Goal: Task Accomplishment & Management: Complete application form

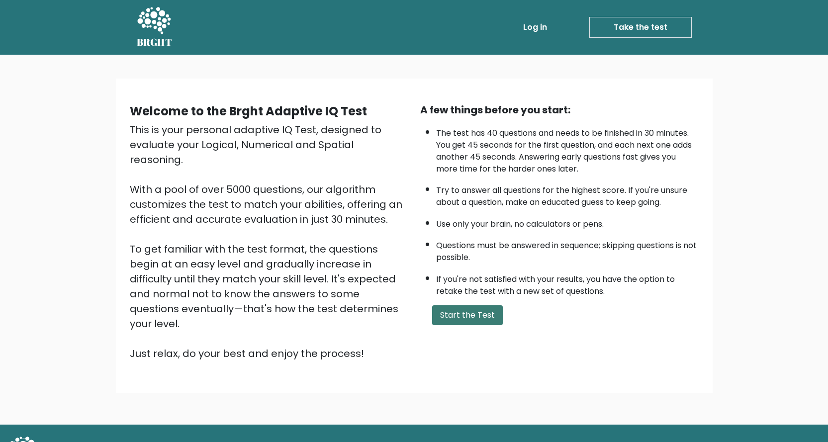
click at [480, 320] on button "Start the Test" at bounding box center [467, 315] width 71 height 20
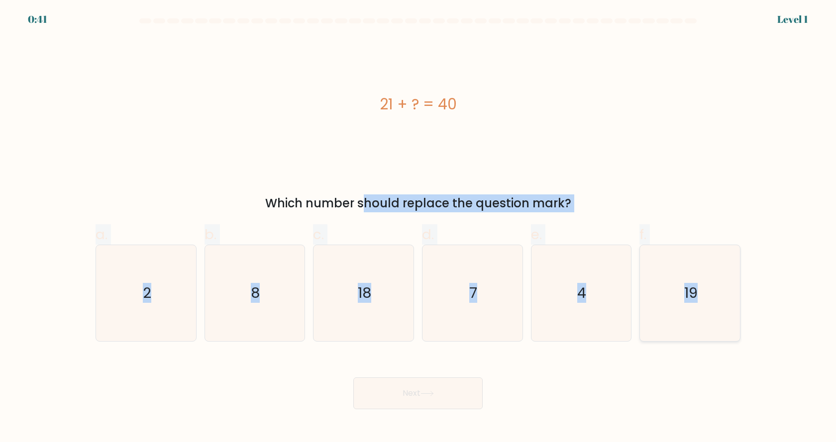
drag, startPoint x: 263, startPoint y: 192, endPoint x: 732, endPoint y: 316, distance: 484.5
click at [732, 316] on form "a. 2" at bounding box center [418, 213] width 836 height 391
copy form "Which number should replace the question mark? a. 2 b. 8 c. 18 d. 7 e. 4 f. 19"
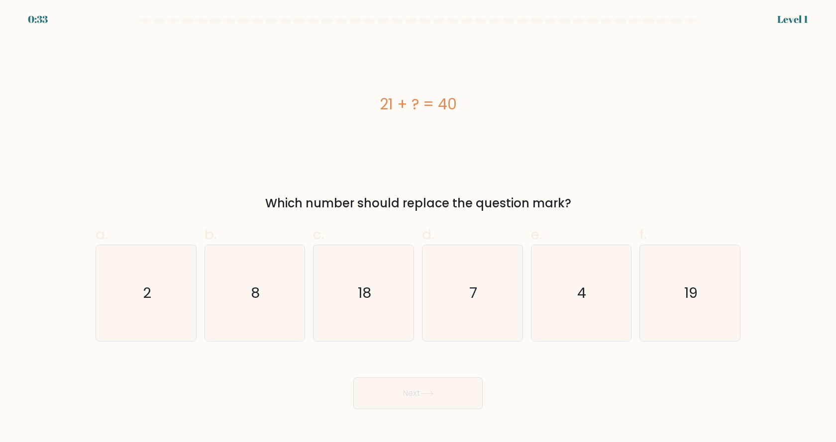
click at [228, 142] on div "21 + ? = 40" at bounding box center [417, 104] width 645 height 133
click at [681, 294] on icon "19" at bounding box center [690, 293] width 96 height 96
click at [418, 228] on input "f. 19" at bounding box center [418, 224] width 0 height 6
radio input "true"
click at [433, 393] on icon at bounding box center [426, 393] width 13 height 5
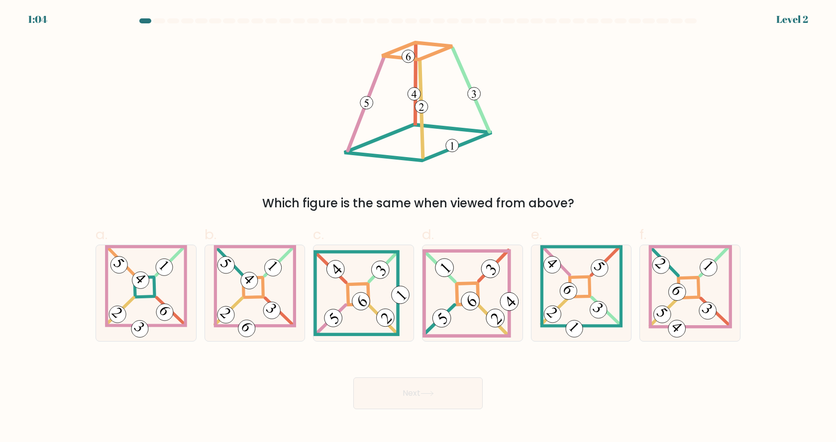
drag, startPoint x: 198, startPoint y: 60, endPoint x: 467, endPoint y: 165, distance: 288.3
click at [467, 165] on div "Which figure is the same when viewed from above?" at bounding box center [418, 125] width 656 height 175
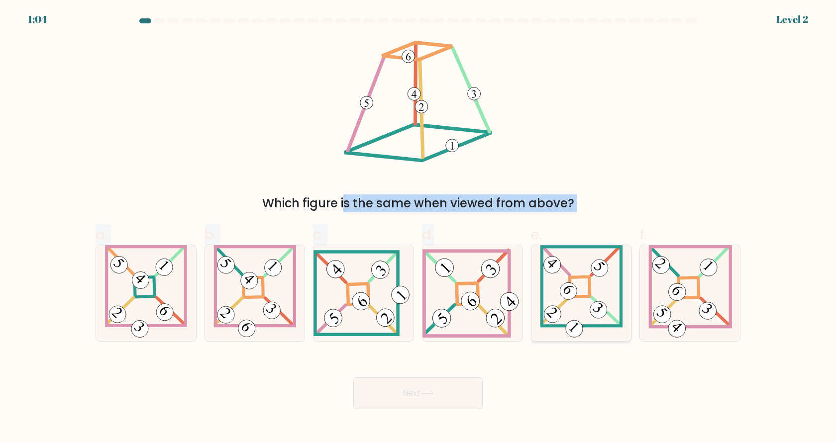
drag, startPoint x: 358, startPoint y: 85, endPoint x: 539, endPoint y: 259, distance: 251.8
click at [528, 255] on form at bounding box center [418, 213] width 836 height 391
click at [602, 174] on div "Which figure is the same when viewed from above?" at bounding box center [418, 125] width 656 height 175
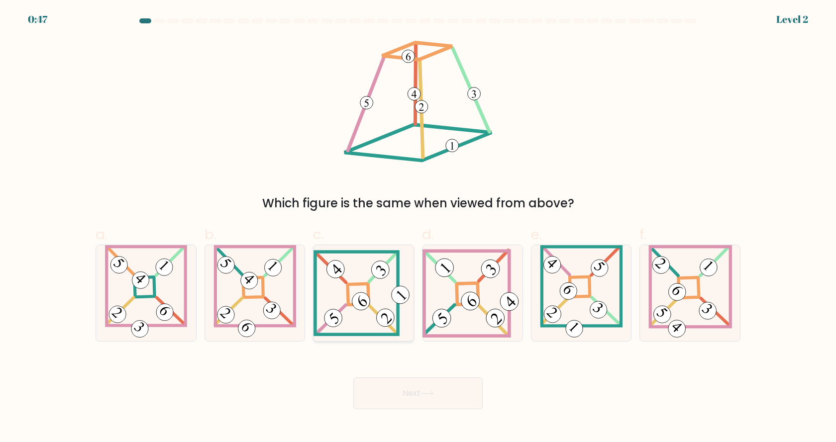
click at [354, 284] on 271 at bounding box center [358, 294] width 21 height 21
click at [418, 228] on input "c." at bounding box center [418, 224] width 0 height 6
radio input "true"
click at [441, 398] on button "Next" at bounding box center [417, 393] width 129 height 32
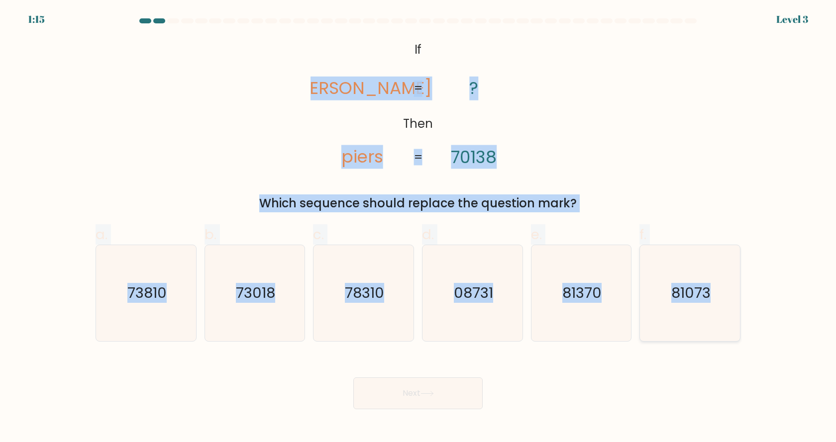
drag, startPoint x: 343, startPoint y: 52, endPoint x: 732, endPoint y: 271, distance: 446.5
click at [732, 271] on form "If ?" at bounding box center [418, 213] width 836 height 391
copy form "pries piers ? 70138 = = Which sequence should replace the question mark? a. 738…"
click at [198, 187] on div "@import url('https://fonts.googleapis.com/css?family=Abril+Fatface:400,100,100i…" at bounding box center [418, 125] width 656 height 175
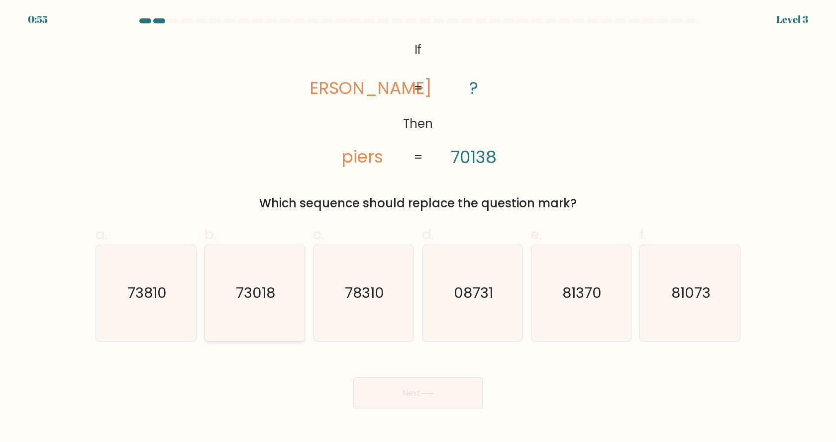
click at [245, 284] on text "73018" at bounding box center [255, 293] width 39 height 20
click at [418, 228] on input "b. 73018" at bounding box center [418, 224] width 0 height 6
radio input "true"
click at [407, 389] on button "Next" at bounding box center [417, 393] width 129 height 32
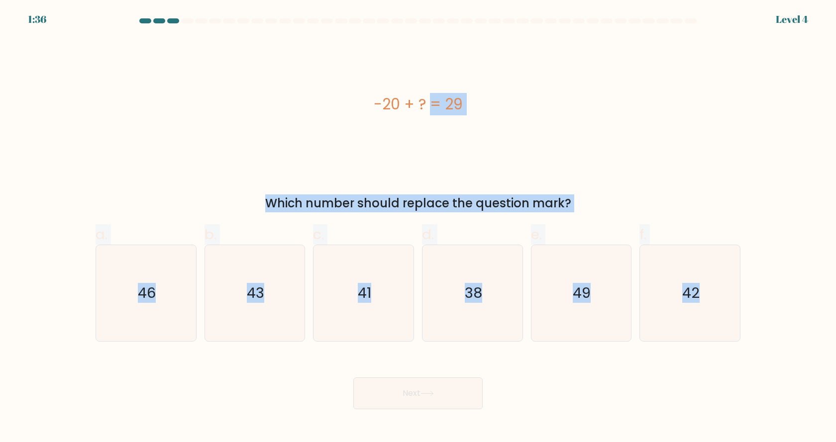
drag, startPoint x: 357, startPoint y: 88, endPoint x: 747, endPoint y: 320, distance: 454.0
click at [747, 320] on form "a." at bounding box center [418, 213] width 836 height 391
copy form "-20 + ? = 29 Which number should replace the question mark? a. 46 b. 43 c. 41 d…"
click at [641, 182] on div "-20 + ? = 29 Which number should replace the question mark?" at bounding box center [418, 125] width 656 height 175
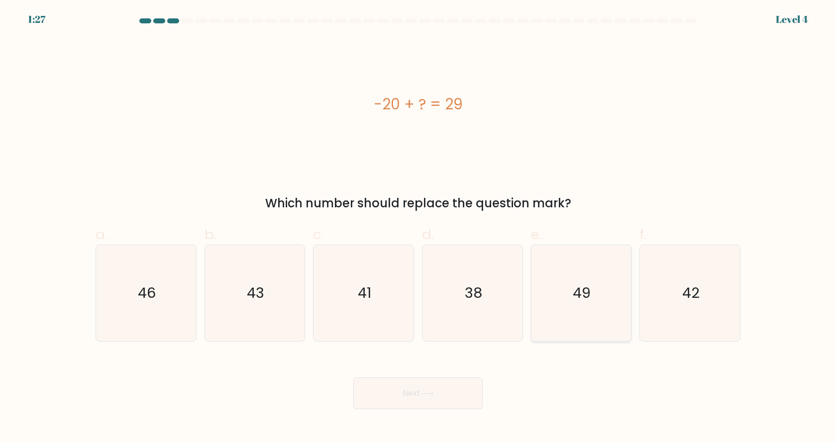
click at [565, 276] on icon "49" at bounding box center [581, 293] width 96 height 96
click at [418, 228] on input "e. 49" at bounding box center [418, 224] width 0 height 6
radio input "true"
click at [457, 397] on button "Next" at bounding box center [417, 393] width 129 height 32
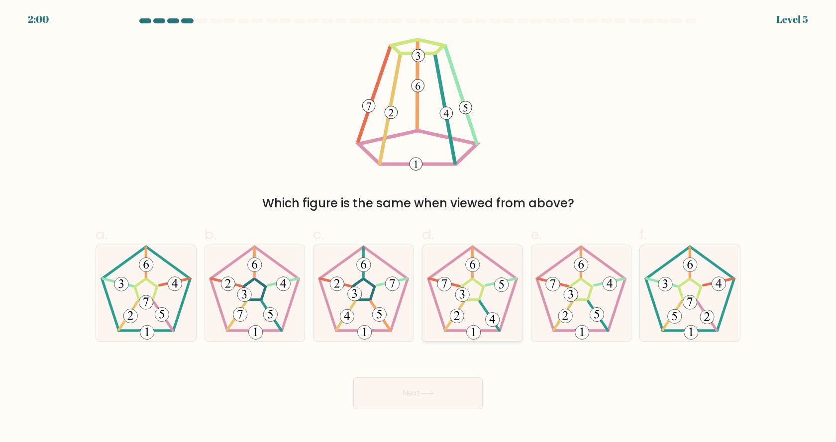
click at [474, 295] on icon at bounding box center [472, 293] width 96 height 96
click at [418, 228] on input "d." at bounding box center [418, 224] width 0 height 6
radio input "true"
click at [453, 390] on button "Next" at bounding box center [417, 393] width 129 height 32
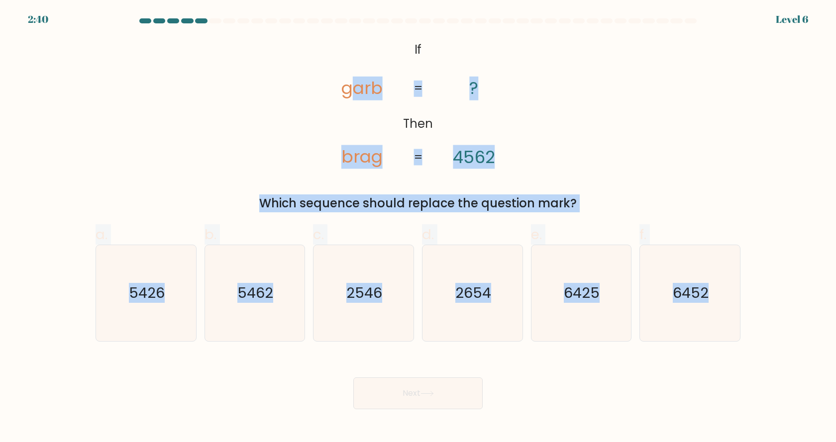
drag, startPoint x: 359, startPoint y: 52, endPoint x: 784, endPoint y: 324, distance: 504.8
click at [784, 324] on form "If ?" at bounding box center [418, 213] width 836 height 391
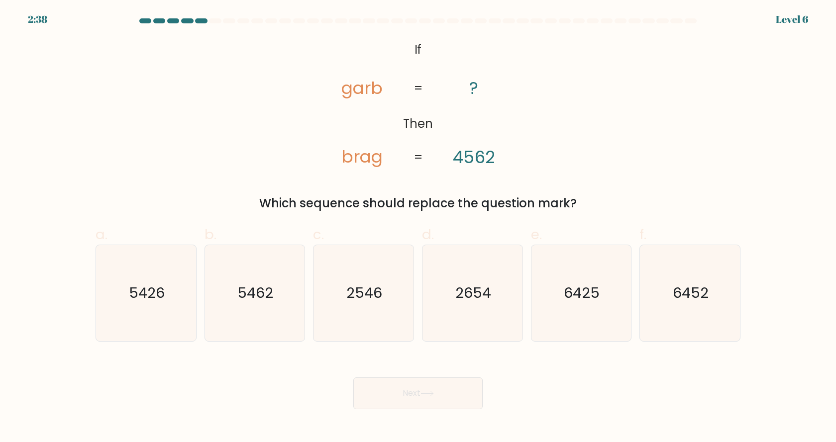
click at [323, 29] on form "If ?" at bounding box center [418, 213] width 836 height 391
drag, startPoint x: 343, startPoint y: 42, endPoint x: 471, endPoint y: 98, distance: 139.9
click at [471, 98] on icon "@import url('https://fonts.googleapis.com/css?family=Abril+Fatface:400,100,100i…" at bounding box center [417, 104] width 215 height 133
click at [413, 49] on icon "@import url('https://fonts.googleapis.com/css?family=Abril+Fatface:400,100,100i…" at bounding box center [417, 104] width 215 height 133
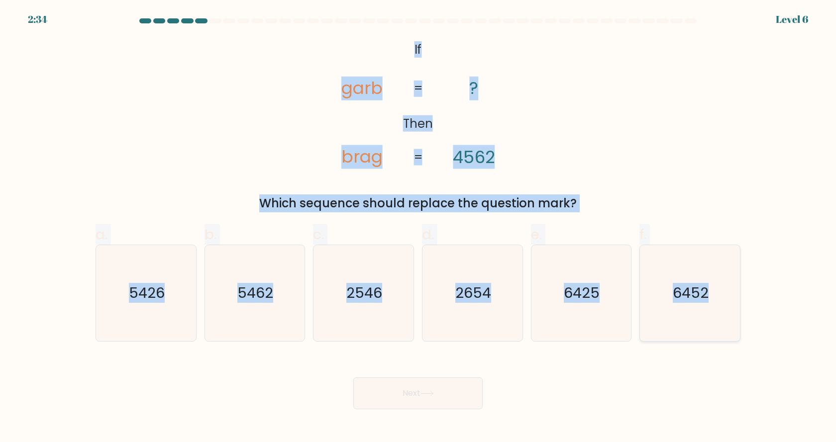
drag, startPoint x: 407, startPoint y: 44, endPoint x: 732, endPoint y: 304, distance: 416.4
click at [732, 304] on form "If ?" at bounding box center [418, 213] width 836 height 391
copy form "If Then garb brag ? 4562 = = Which sequence should replace the question mark? a…"
click at [642, 245] on icon "6452" at bounding box center [690, 293] width 96 height 96
click at [418, 228] on input "f. 6452" at bounding box center [418, 224] width 0 height 6
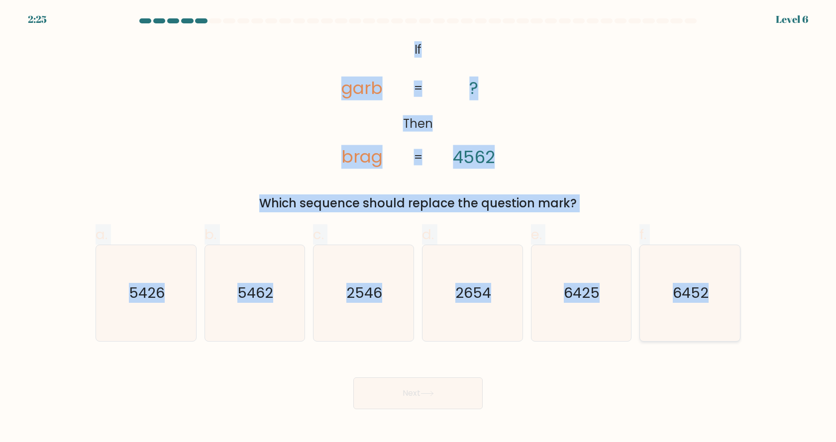
radio input "true"
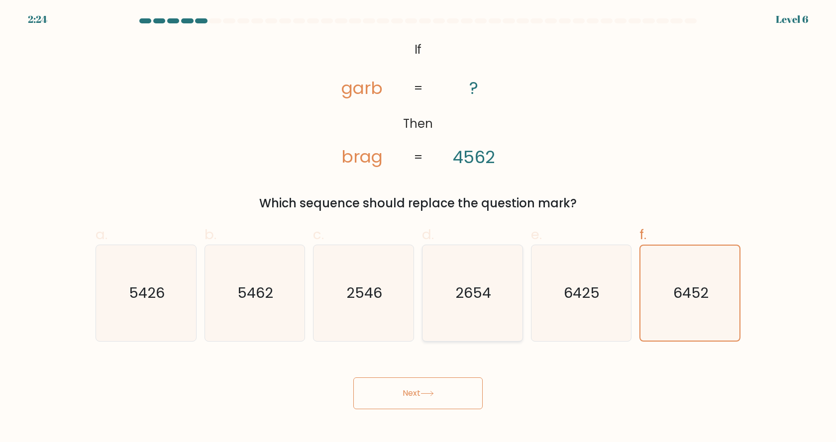
click at [487, 273] on icon "2654" at bounding box center [472, 293] width 96 height 96
click at [418, 228] on input "d. 2654" at bounding box center [418, 224] width 0 height 6
radio input "true"
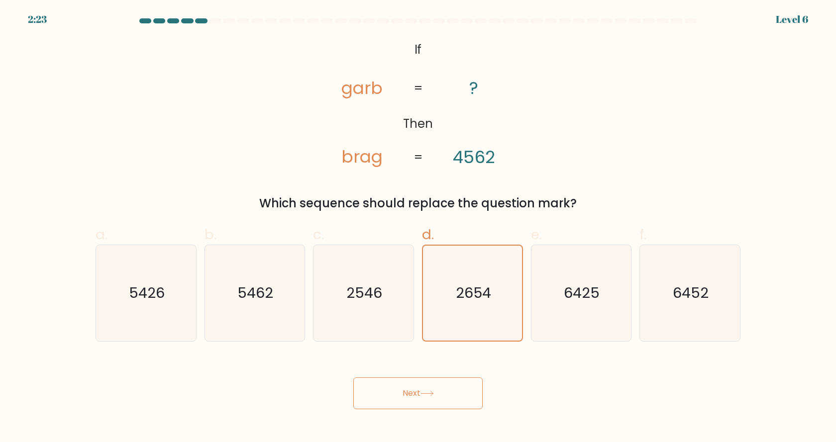
click at [444, 400] on button "Next" at bounding box center [417, 393] width 129 height 32
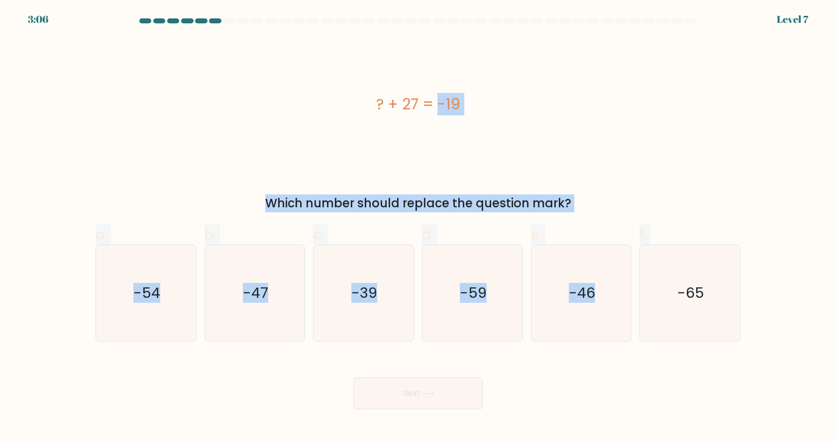
drag, startPoint x: 373, startPoint y: 97, endPoint x: 774, endPoint y: 343, distance: 470.8
click at [780, 346] on form "a." at bounding box center [418, 213] width 836 height 391
copy form "? + 27 = -19 Which number should replace the question mark? a. -54 b. -47 c. -3…"
click at [555, 248] on icon "-46" at bounding box center [581, 293] width 96 height 96
click at [418, 228] on input "e. -46" at bounding box center [418, 224] width 0 height 6
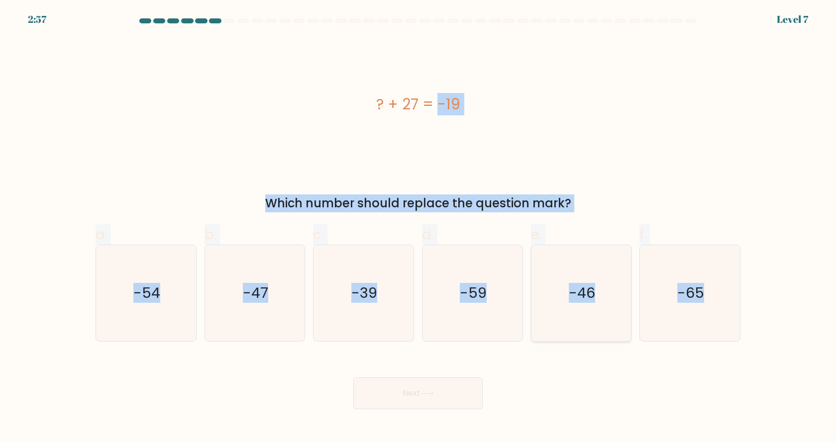
radio input "true"
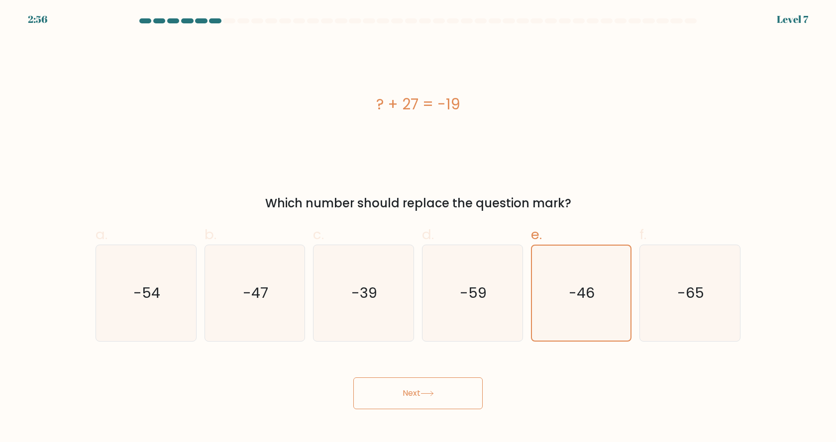
click at [440, 402] on button "Next" at bounding box center [417, 393] width 129 height 32
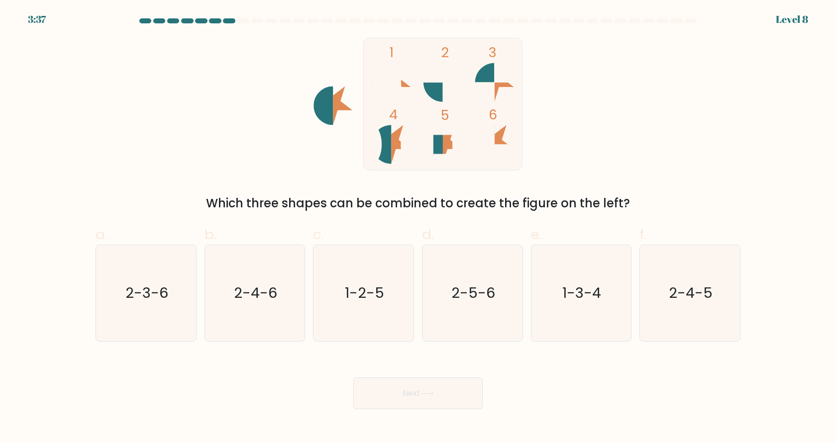
drag, startPoint x: 329, startPoint y: 53, endPoint x: 494, endPoint y: 132, distance: 182.4
click at [494, 132] on icon "1 2 3 4 5 6" at bounding box center [418, 104] width 268 height 133
click at [281, 300] on icon "2-4-6" at bounding box center [254, 293] width 96 height 96
click at [418, 228] on input "b. 2-4-6" at bounding box center [418, 224] width 0 height 6
radio input "true"
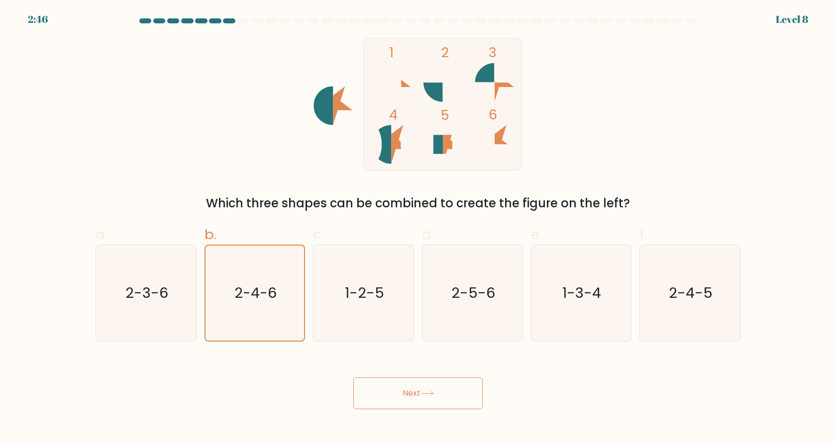
click at [439, 397] on button "Next" at bounding box center [417, 393] width 129 height 32
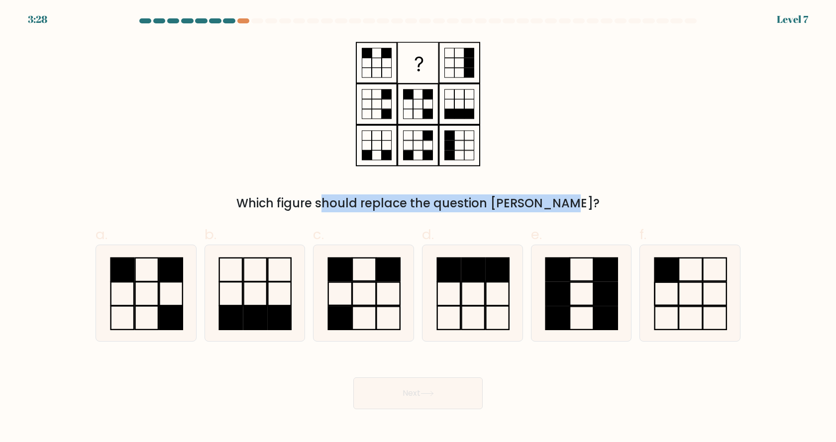
drag, startPoint x: 354, startPoint y: 43, endPoint x: 517, endPoint y: 204, distance: 229.6
click at [515, 201] on div "Which figure should replace the question mark?" at bounding box center [418, 125] width 656 height 175
click at [408, 210] on div "Which figure should replace the question mark?" at bounding box center [417, 203] width 633 height 18
drag, startPoint x: 264, startPoint y: 207, endPoint x: 692, endPoint y: 324, distance: 443.7
click at [692, 324] on form at bounding box center [418, 213] width 836 height 391
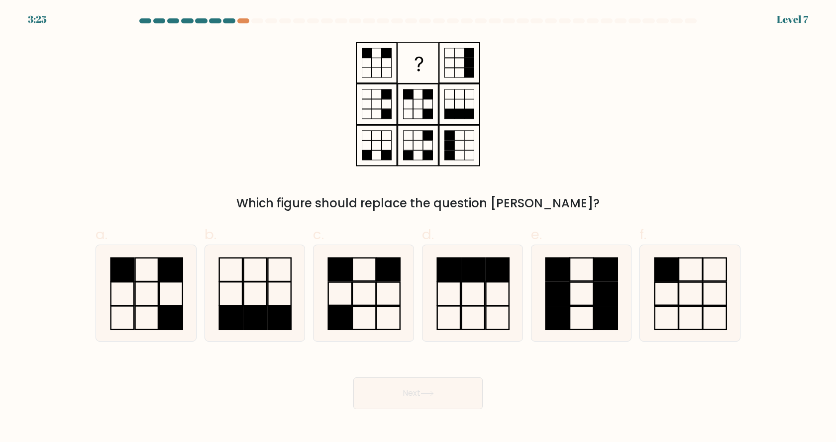
click at [360, 37] on form at bounding box center [418, 213] width 836 height 391
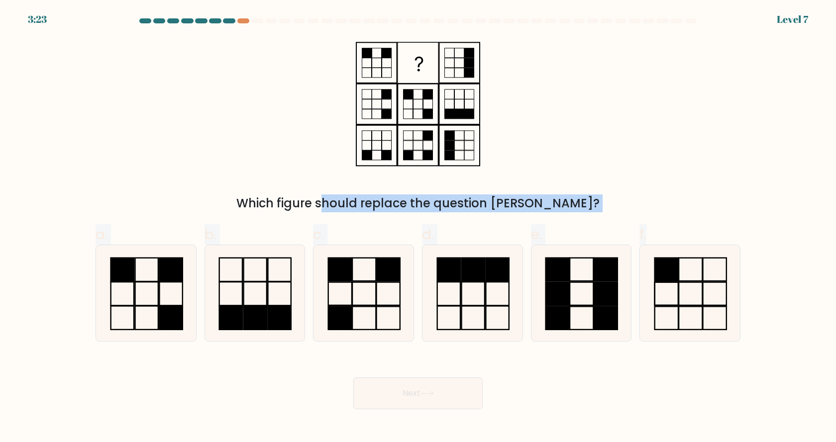
drag, startPoint x: 339, startPoint y: 38, endPoint x: 748, endPoint y: 308, distance: 490.2
click at [748, 308] on form at bounding box center [418, 213] width 836 height 391
copy form "Which figure should replace the question mark? a. b. c. d. e. f."
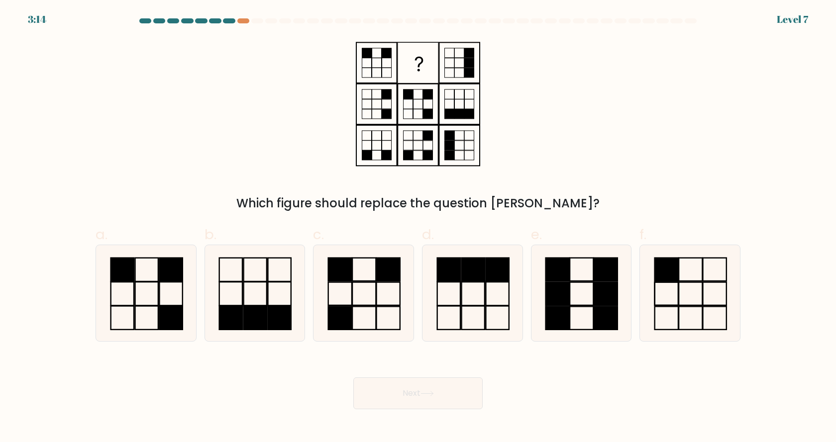
click at [301, 141] on div "Which figure should replace the question mark?" at bounding box center [418, 125] width 656 height 175
click at [357, 294] on icon at bounding box center [363, 293] width 96 height 96
click at [418, 228] on input "c." at bounding box center [418, 224] width 0 height 6
radio input "true"
click at [285, 301] on icon at bounding box center [254, 293] width 96 height 96
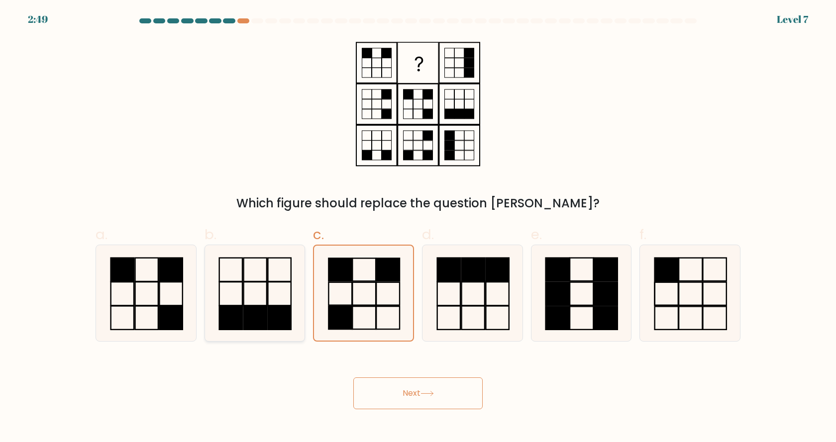
click at [418, 228] on input "b." at bounding box center [418, 224] width 0 height 6
radio input "true"
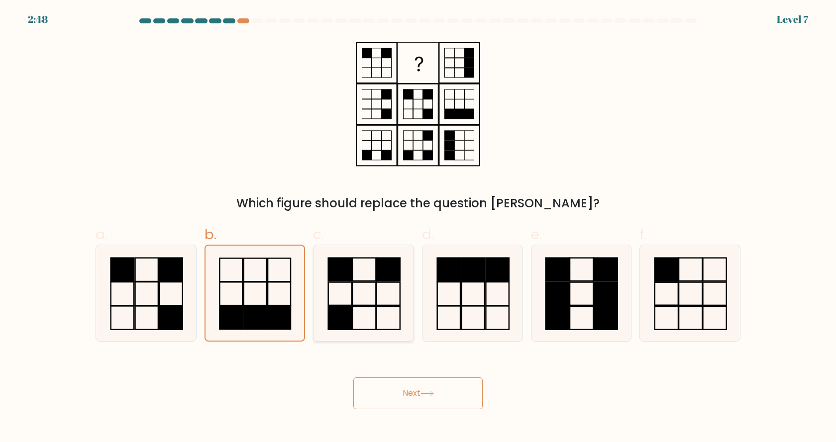
click at [360, 294] on icon at bounding box center [363, 293] width 96 height 96
click at [418, 228] on input "c." at bounding box center [418, 224] width 0 height 6
radio input "true"
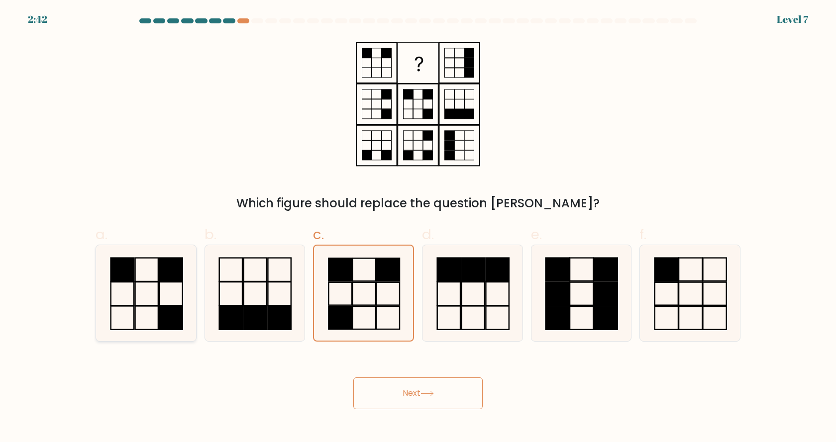
click at [178, 288] on icon at bounding box center [146, 293] width 96 height 96
click at [418, 228] on input "a." at bounding box center [418, 224] width 0 height 6
radio input "true"
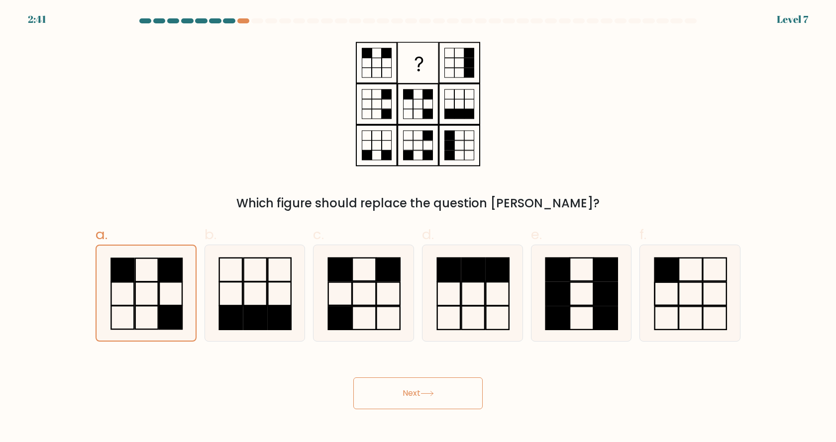
click at [420, 388] on button "Next" at bounding box center [417, 393] width 129 height 32
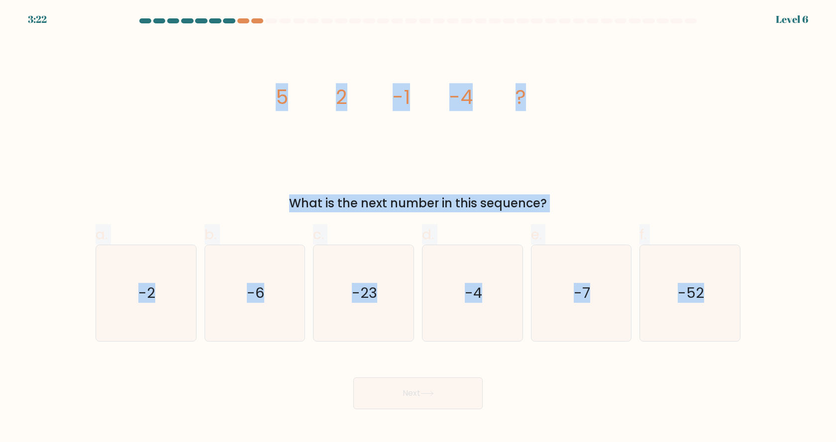
drag, startPoint x: 271, startPoint y: 92, endPoint x: 809, endPoint y: 318, distance: 584.2
click at [809, 318] on form at bounding box center [418, 213] width 836 height 391
copy form "5 2 -1 -4 ? What is the next number in this sequence? a. -2 b. -6 c. -23 d. -4 …"
click at [591, 266] on icon "-7" at bounding box center [581, 293] width 96 height 96
click at [418, 228] on input "e. -7" at bounding box center [418, 224] width 0 height 6
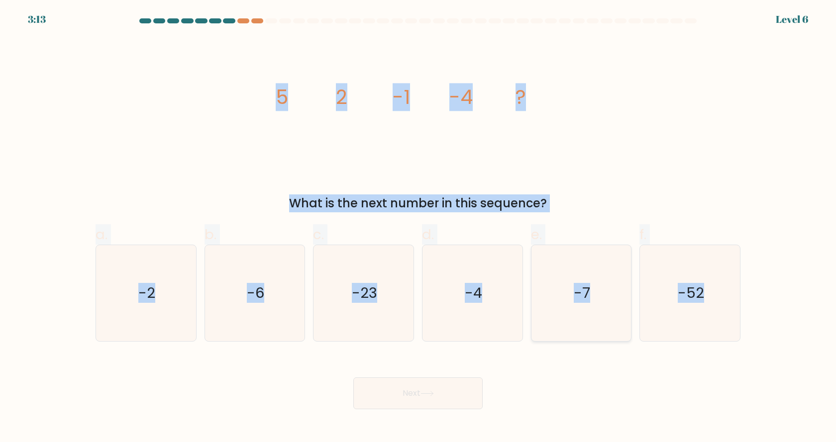
radio input "true"
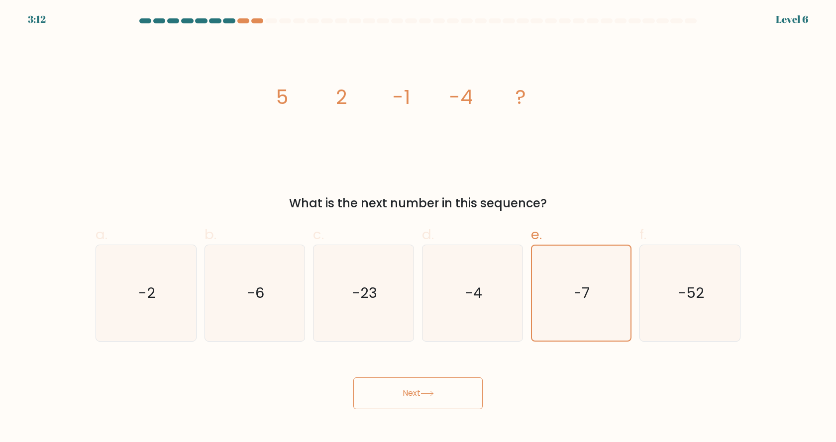
click at [411, 400] on button "Next" at bounding box center [417, 393] width 129 height 32
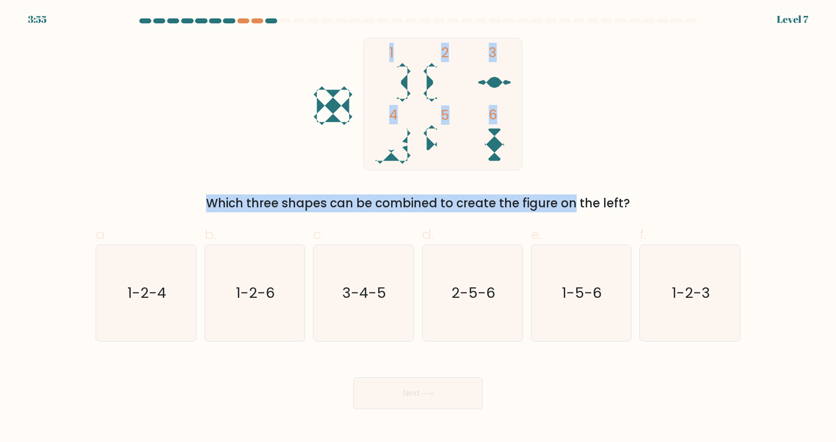
drag, startPoint x: 318, startPoint y: 48, endPoint x: 481, endPoint y: 208, distance: 228.9
click at [504, 200] on div "1 2 3 4 5 6 Which three shapes can be combined to create the figure on the left?" at bounding box center [418, 125] width 656 height 175
click at [204, 146] on div "1 2 3 4 5 6 Which three shapes can be combined to create the figure on the left?" at bounding box center [418, 125] width 656 height 175
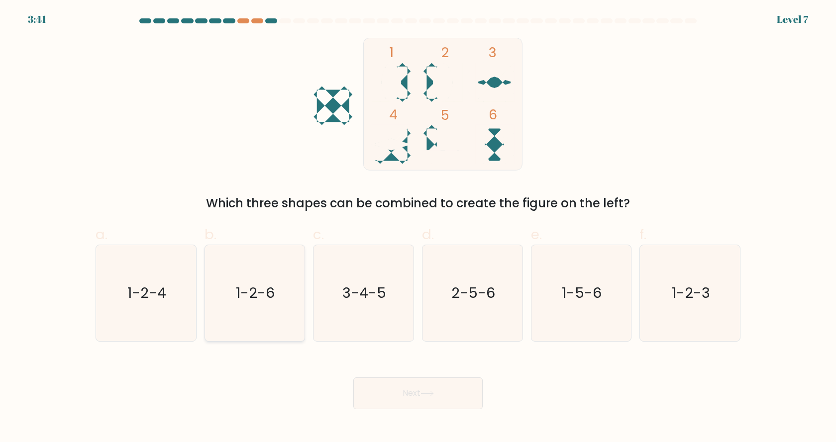
click at [276, 295] on icon "1-2-6" at bounding box center [254, 293] width 96 height 96
click at [418, 228] on input "b. 1-2-6" at bounding box center [418, 224] width 0 height 6
radio input "true"
click at [420, 383] on button "Next" at bounding box center [417, 393] width 129 height 32
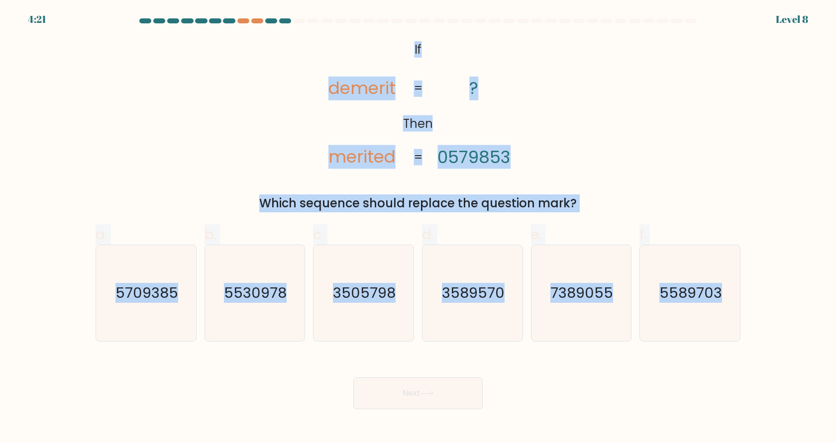
drag, startPoint x: 412, startPoint y: 46, endPoint x: 746, endPoint y: 282, distance: 409.7
click at [746, 282] on form "If ?" at bounding box center [418, 213] width 836 height 391
copy form "If Then demerit merited ? 0579853 = = Which sequence should replace the questio…"
click at [151, 278] on icon "5709385" at bounding box center [146, 293] width 96 height 96
click at [418, 228] on input "a. 5709385" at bounding box center [418, 224] width 0 height 6
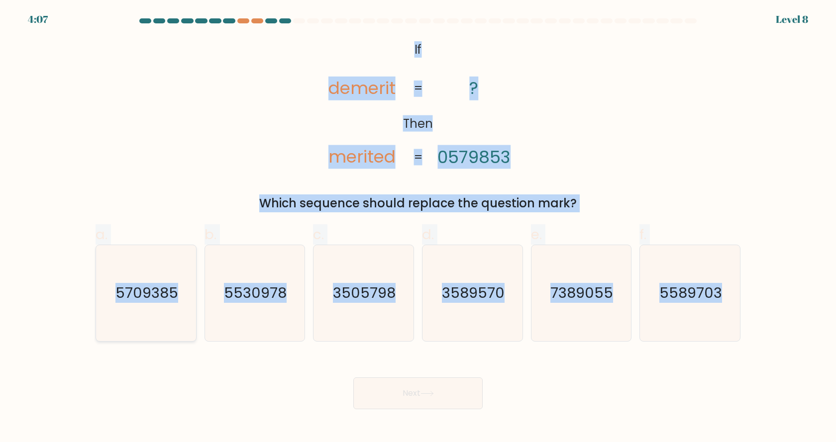
radio input "true"
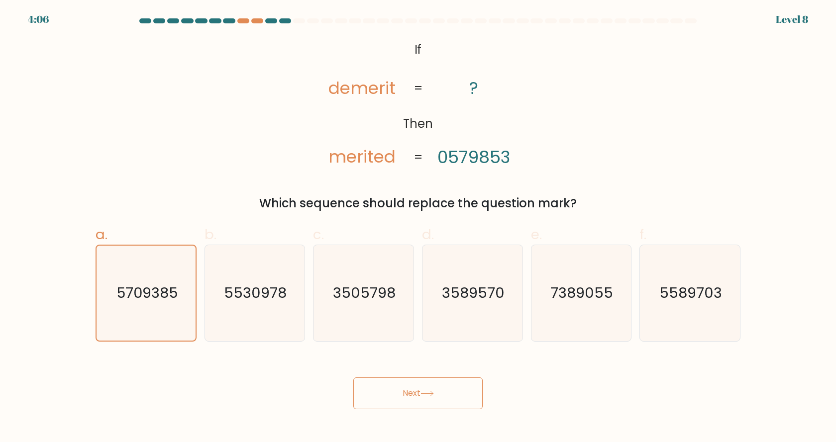
click at [410, 400] on button "Next" at bounding box center [417, 393] width 129 height 32
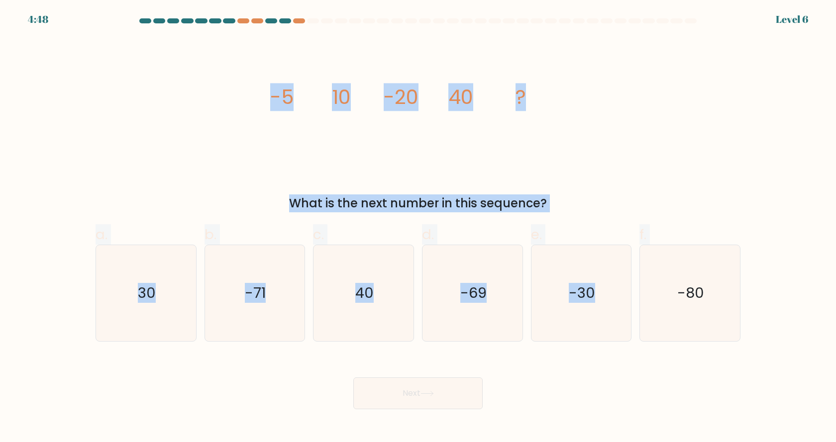
drag, startPoint x: 358, startPoint y: 114, endPoint x: 740, endPoint y: 299, distance: 424.2
click at [740, 299] on form at bounding box center [418, 213] width 836 height 391
copy form "-5 10 -20 40 ? What is the next number in this sequence? a. 30 b. -71 c. 40 d. …"
click at [685, 269] on icon "-80" at bounding box center [690, 293] width 96 height 96
click at [418, 228] on input "f. -80" at bounding box center [418, 224] width 0 height 6
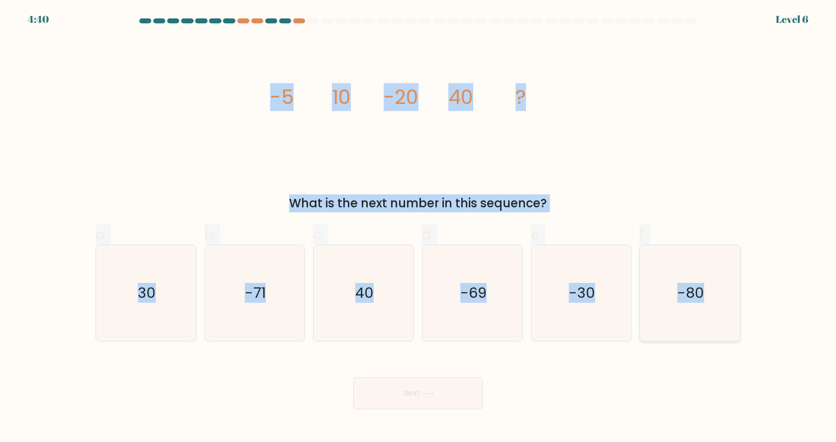
radio input "true"
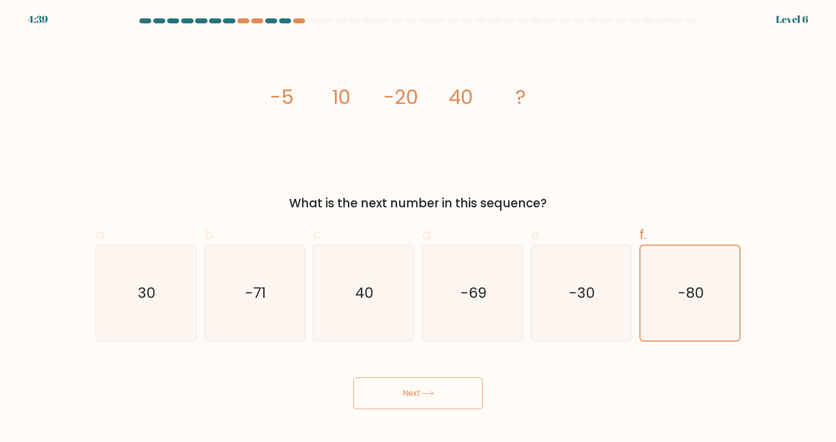
click at [431, 395] on icon at bounding box center [426, 393] width 13 height 5
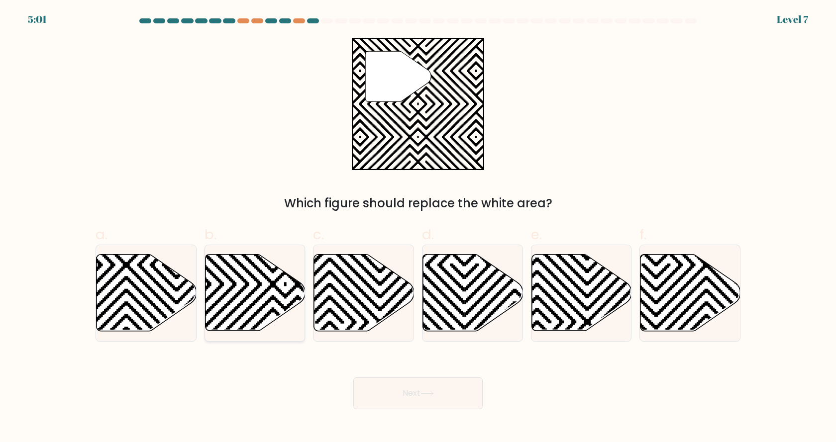
click at [245, 283] on icon at bounding box center [285, 334] width 201 height 201
click at [418, 228] on input "b." at bounding box center [418, 224] width 0 height 6
radio input "true"
click at [433, 385] on button "Next" at bounding box center [417, 393] width 129 height 32
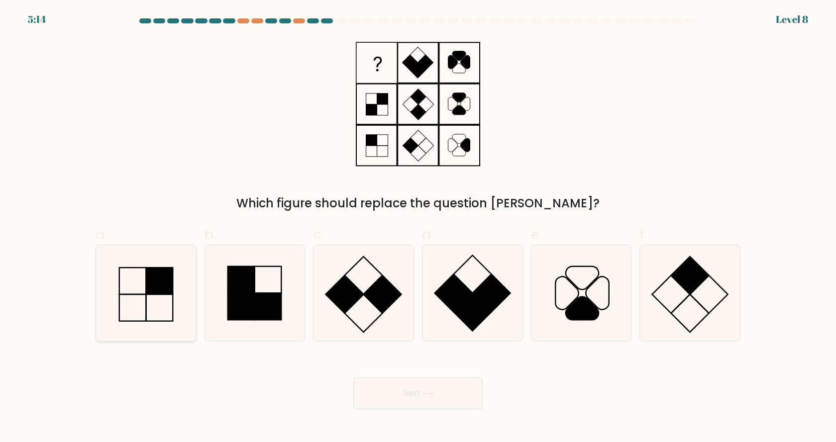
click at [147, 291] on rect at bounding box center [159, 281] width 27 height 27
click at [418, 228] on input "a." at bounding box center [418, 224] width 0 height 6
radio input "true"
click at [384, 389] on button "Next" at bounding box center [417, 393] width 129 height 32
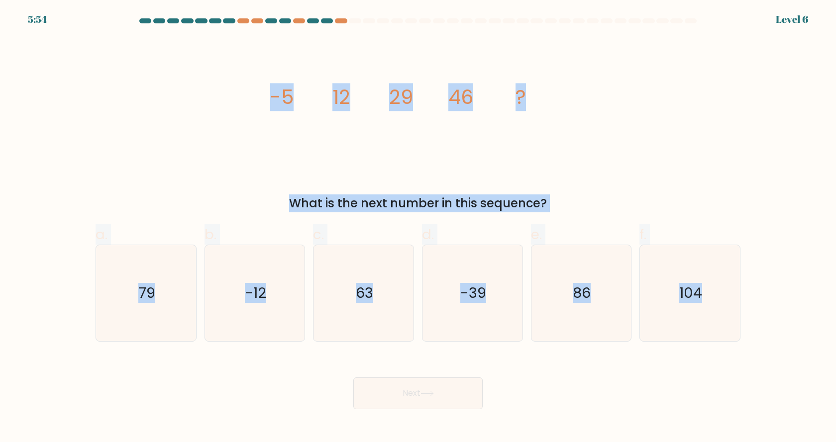
drag, startPoint x: 271, startPoint y: 98, endPoint x: 835, endPoint y: 316, distance: 604.4
click at [835, 316] on form at bounding box center [418, 213] width 836 height 391
copy form "-5 12 29 46 ? What is the next number in this sequence? a. 79 b. -12 c. 63 d. -…"
click at [375, 267] on icon "63" at bounding box center [363, 293] width 96 height 96
click at [418, 228] on input "c. 63" at bounding box center [418, 224] width 0 height 6
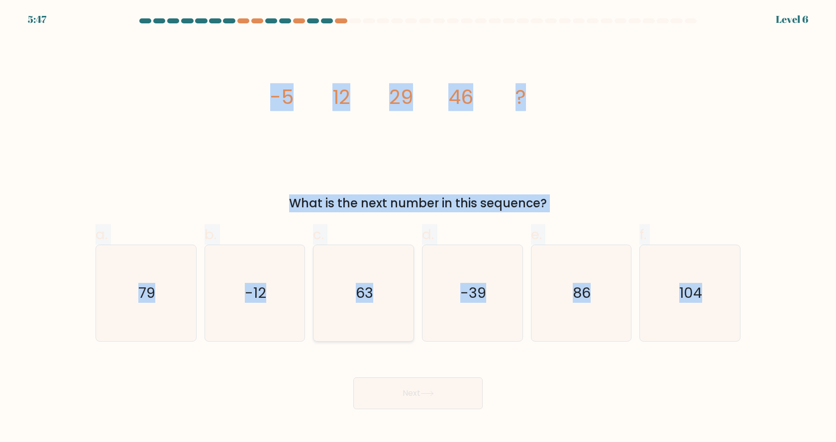
radio input "true"
click at [431, 402] on button "Next" at bounding box center [417, 393] width 129 height 32
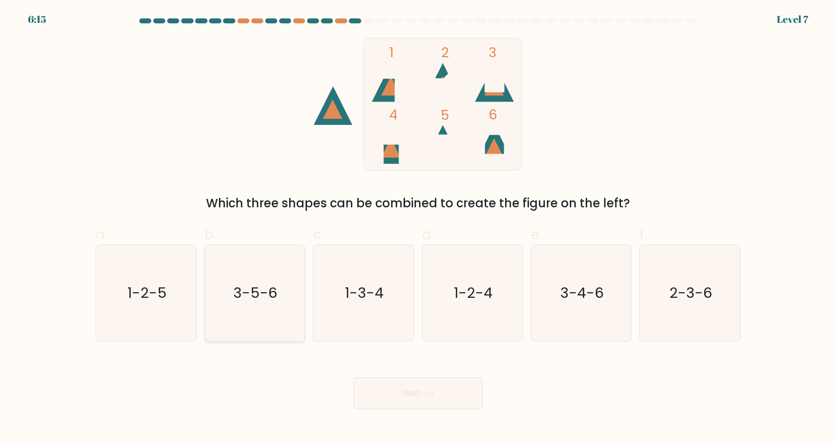
click at [259, 294] on text "3-5-6" at bounding box center [256, 293] width 44 height 20
click at [418, 228] on input "b. 3-5-6" at bounding box center [418, 224] width 0 height 6
radio input "true"
click at [428, 396] on icon at bounding box center [426, 393] width 13 height 5
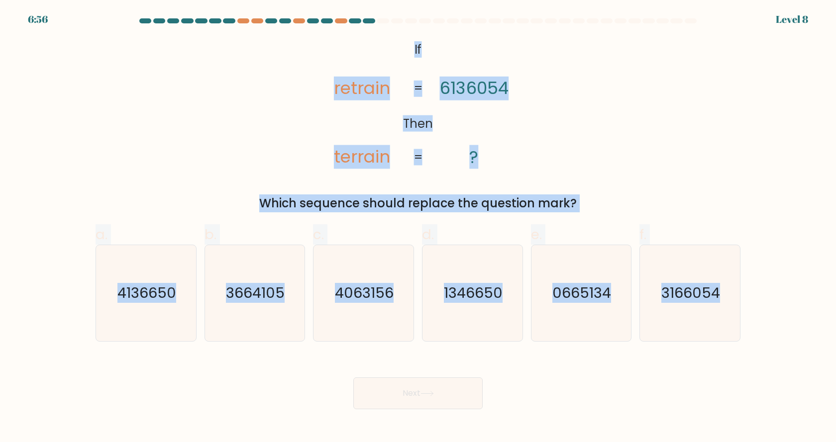
drag, startPoint x: 414, startPoint y: 47, endPoint x: 766, endPoint y: 293, distance: 428.9
click at [766, 293] on form "If ?" at bounding box center [418, 213] width 836 height 391
click at [688, 286] on text "3166054" at bounding box center [690, 293] width 59 height 20
click at [418, 228] on input "f. 3166054" at bounding box center [418, 224] width 0 height 6
radio input "true"
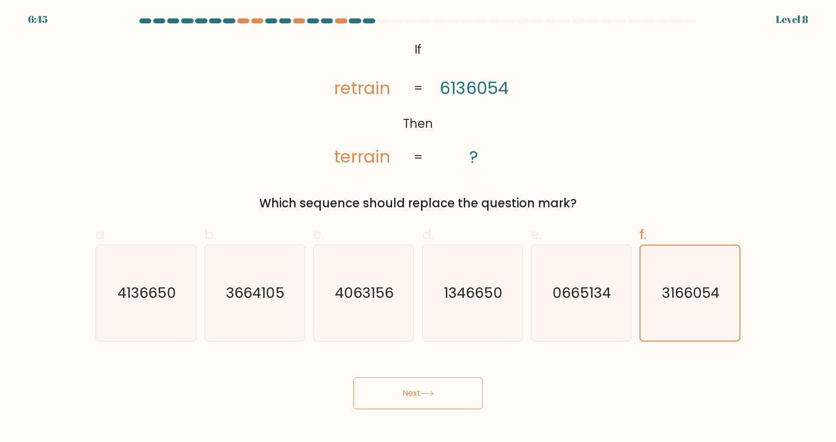
click at [405, 401] on button "Next" at bounding box center [417, 393] width 129 height 32
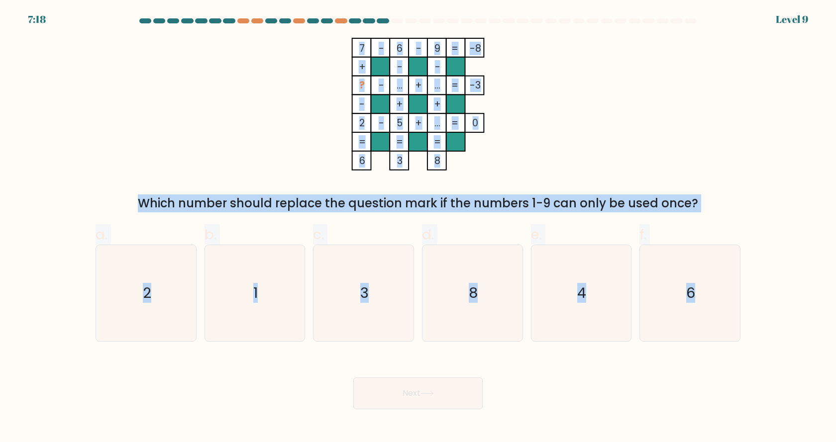
drag, startPoint x: 351, startPoint y: 37, endPoint x: 743, endPoint y: 296, distance: 469.8
click at [743, 296] on form at bounding box center [418, 213] width 836 height 391
click at [147, 278] on icon "2" at bounding box center [146, 293] width 96 height 96
click at [418, 228] on input "a. 2" at bounding box center [418, 224] width 0 height 6
radio input "true"
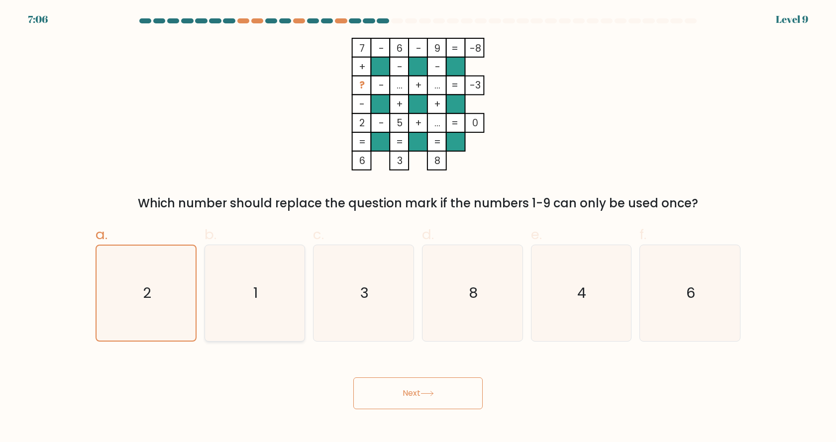
click at [240, 292] on icon "1" at bounding box center [254, 293] width 96 height 96
click at [418, 228] on input "b. 1" at bounding box center [418, 224] width 0 height 6
radio input "true"
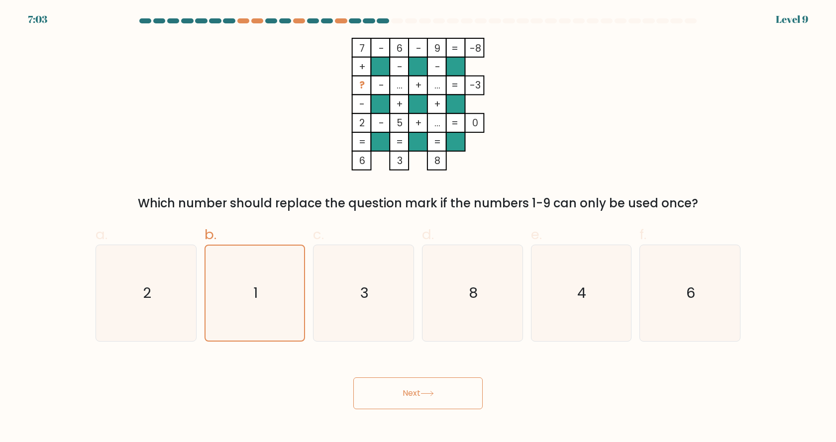
click at [421, 387] on button "Next" at bounding box center [417, 393] width 129 height 32
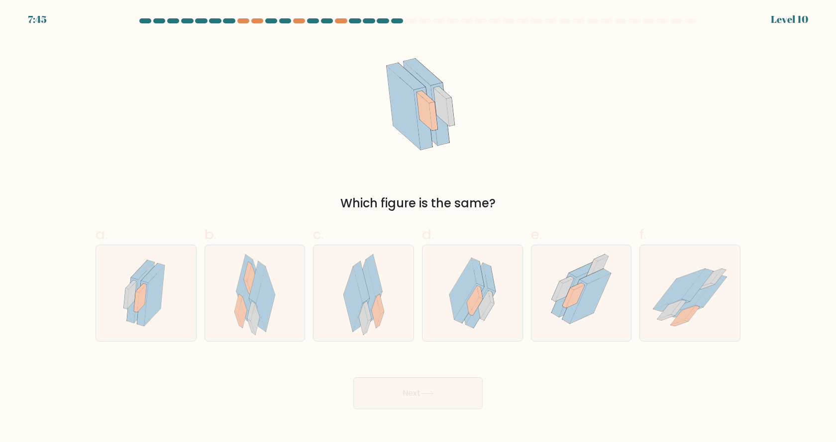
drag, startPoint x: 389, startPoint y: 74, endPoint x: 494, endPoint y: 186, distance: 154.1
click at [494, 186] on div "Which figure is the same?" at bounding box center [418, 125] width 656 height 175
drag, startPoint x: 328, startPoint y: 97, endPoint x: 320, endPoint y: 114, distance: 18.2
click at [328, 98] on div "Which figure is the same?" at bounding box center [418, 125] width 656 height 175
click at [464, 318] on icon at bounding box center [469, 303] width 30 height 40
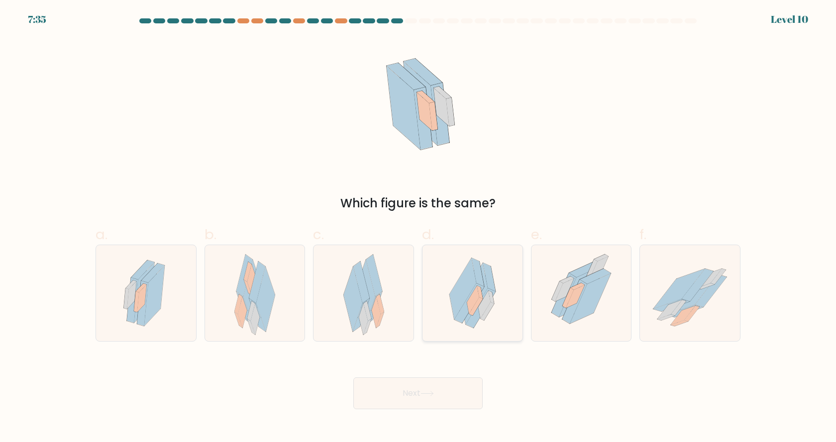
click at [418, 228] on input "d." at bounding box center [418, 224] width 0 height 6
radio input "true"
click at [437, 386] on button "Next" at bounding box center [417, 393] width 129 height 32
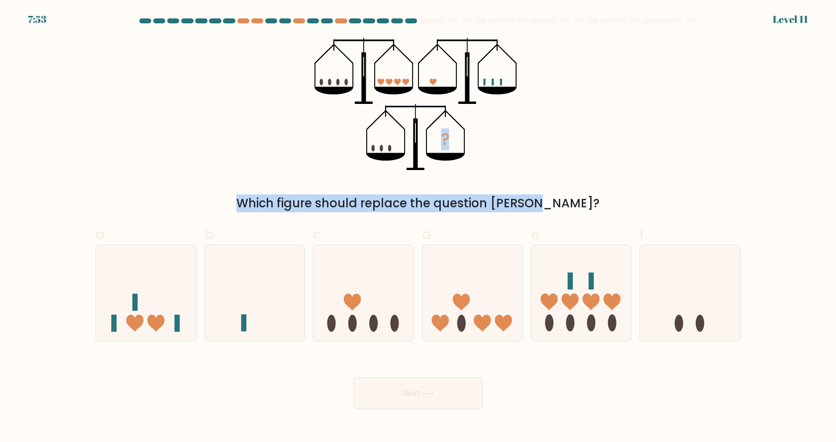
drag, startPoint x: 323, startPoint y: 49, endPoint x: 487, endPoint y: 209, distance: 229.7
click at [487, 209] on div "? Which figure should replace the question mark?" at bounding box center [418, 125] width 656 height 175
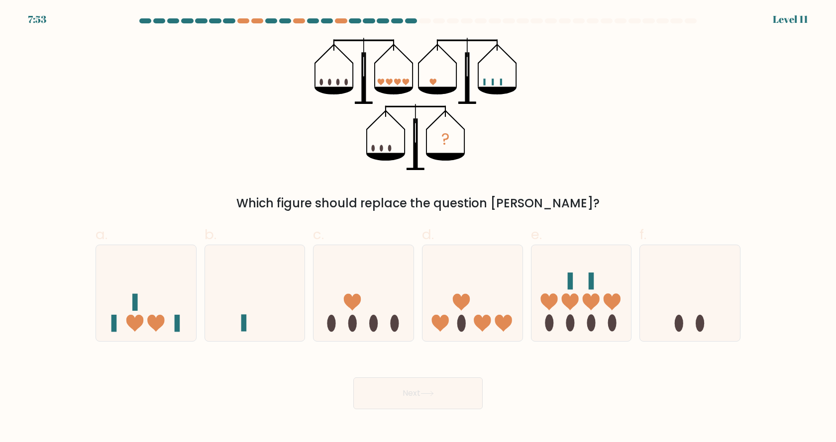
drag, startPoint x: 397, startPoint y: 94, endPoint x: 372, endPoint y: 77, distance: 31.2
click at [396, 93] on icon at bounding box center [393, 91] width 39 height 8
drag, startPoint x: 320, startPoint y: 78, endPoint x: 523, endPoint y: 123, distance: 208.5
click at [523, 123] on div "? Which figure should replace the question mark?" at bounding box center [418, 125] width 656 height 175
drag, startPoint x: 344, startPoint y: 60, endPoint x: 329, endPoint y: 59, distance: 15.0
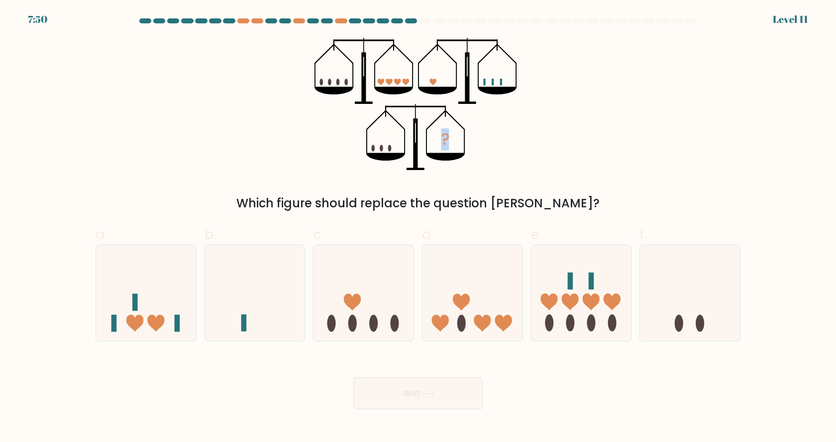
click at [343, 60] on icon "?" at bounding box center [417, 104] width 207 height 133
click at [423, 221] on div "a. b. c. d." at bounding box center [418, 278] width 653 height 125
click at [265, 298] on icon at bounding box center [255, 293] width 100 height 83
click at [418, 228] on input "b." at bounding box center [418, 224] width 0 height 6
radio input "true"
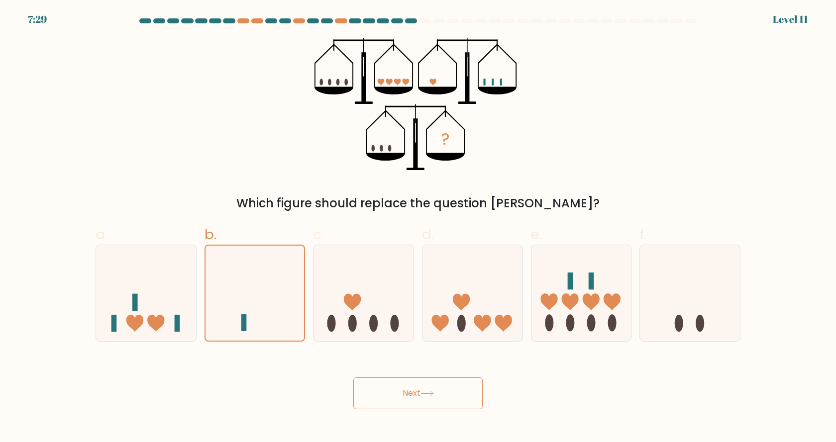
click at [405, 403] on button "Next" at bounding box center [417, 393] width 129 height 32
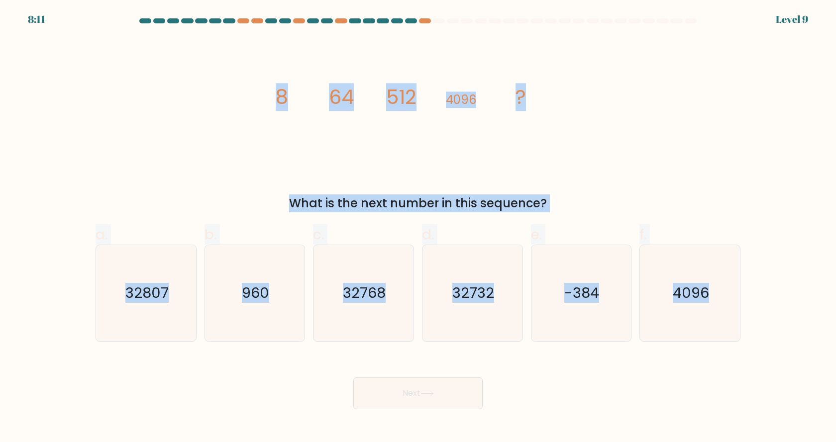
drag, startPoint x: 275, startPoint y: 92, endPoint x: 780, endPoint y: 309, distance: 549.9
click at [780, 309] on form at bounding box center [418, 213] width 836 height 391
click at [379, 311] on icon "32768" at bounding box center [363, 293] width 96 height 96
click at [418, 228] on input "c. 32768" at bounding box center [418, 224] width 0 height 6
radio input "true"
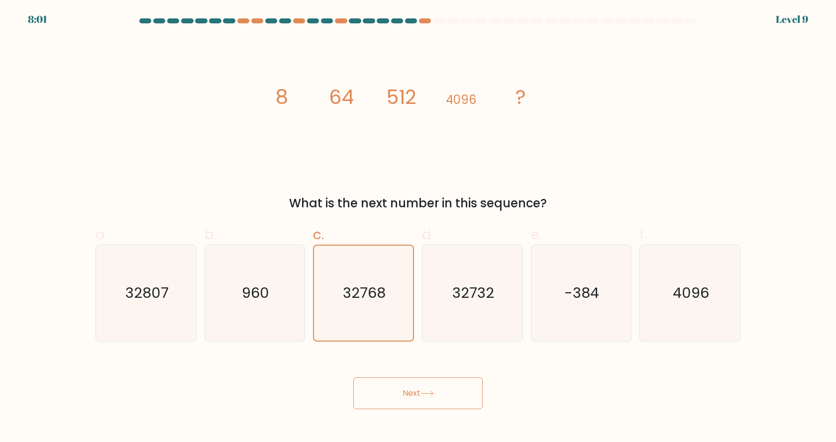
click at [420, 394] on button "Next" at bounding box center [417, 393] width 129 height 32
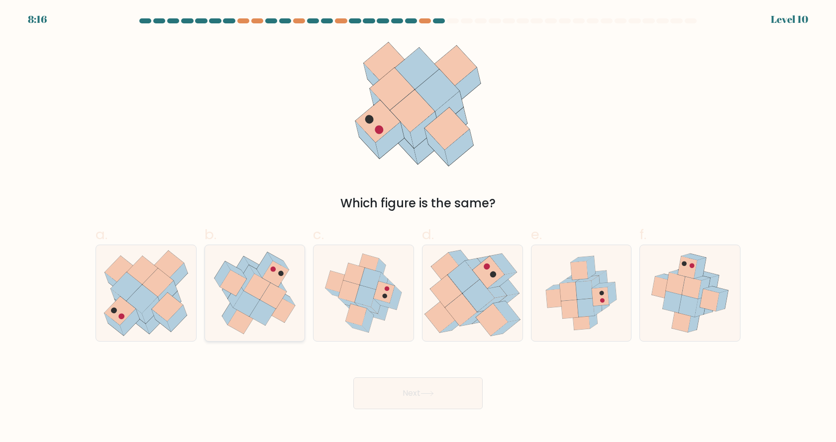
click at [274, 303] on icon at bounding box center [273, 296] width 26 height 26
click at [418, 228] on input "b." at bounding box center [418, 224] width 0 height 6
radio input "true"
click at [453, 390] on button "Next" at bounding box center [417, 393] width 129 height 32
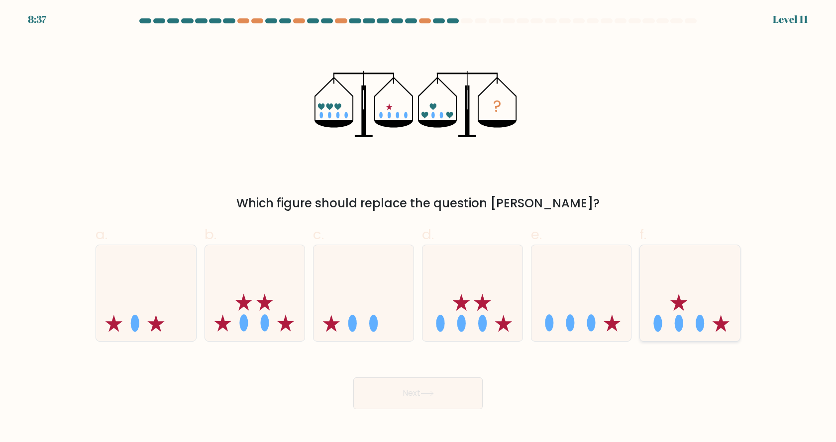
click at [701, 332] on icon at bounding box center [690, 293] width 100 height 83
click at [418, 228] on input "f." at bounding box center [418, 224] width 0 height 6
radio input "true"
click at [443, 395] on button "Next" at bounding box center [417, 393] width 129 height 32
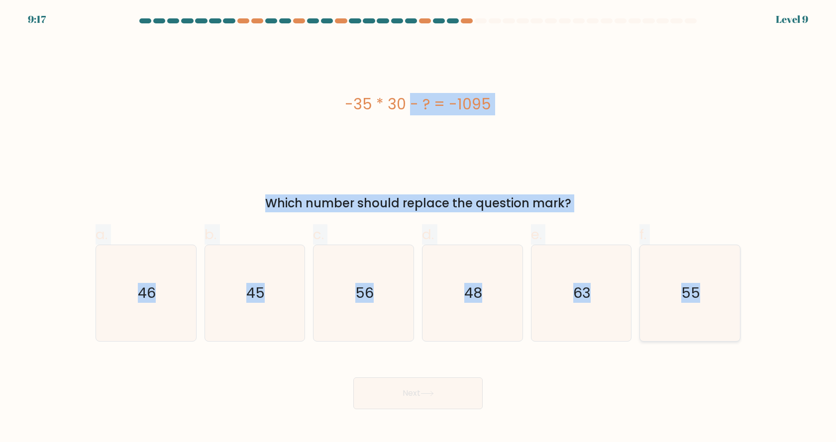
drag, startPoint x: 349, startPoint y: 101, endPoint x: 739, endPoint y: 278, distance: 428.0
click at [739, 278] on form "a." at bounding box center [418, 213] width 836 height 391
click at [287, 289] on icon "45" at bounding box center [254, 293] width 96 height 96
click at [418, 228] on input "b. 45" at bounding box center [418, 224] width 0 height 6
radio input "true"
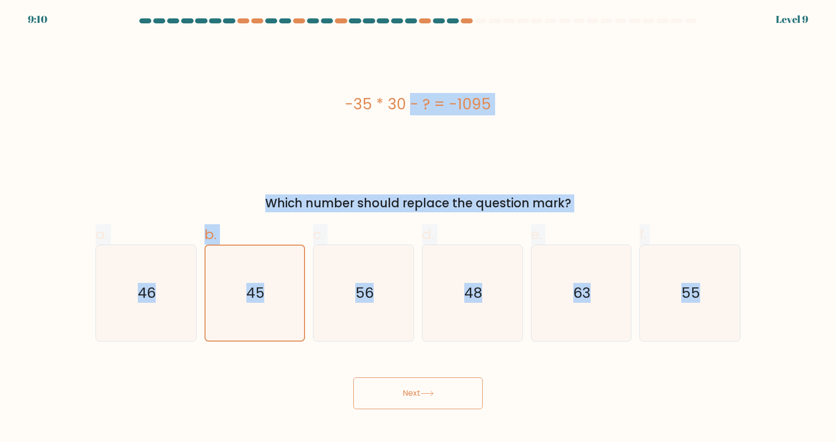
click at [413, 390] on button "Next" at bounding box center [417, 393] width 129 height 32
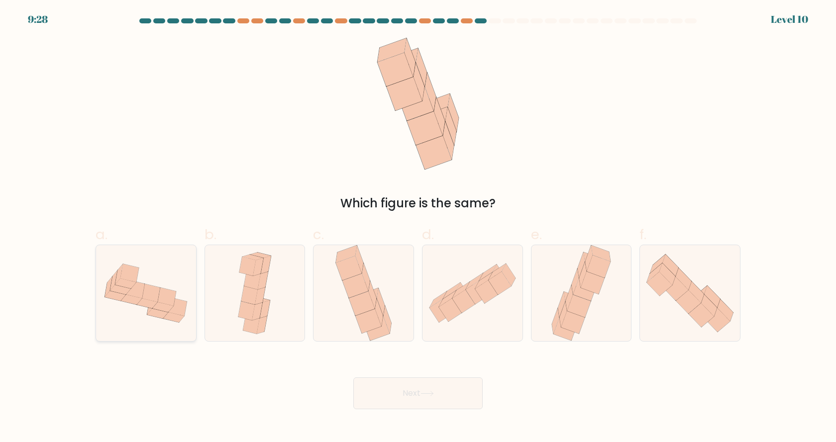
click at [160, 299] on icon at bounding box center [167, 296] width 18 height 18
click at [418, 228] on input "a." at bounding box center [418, 224] width 0 height 6
radio input "true"
click at [408, 391] on button "Next" at bounding box center [417, 393] width 129 height 32
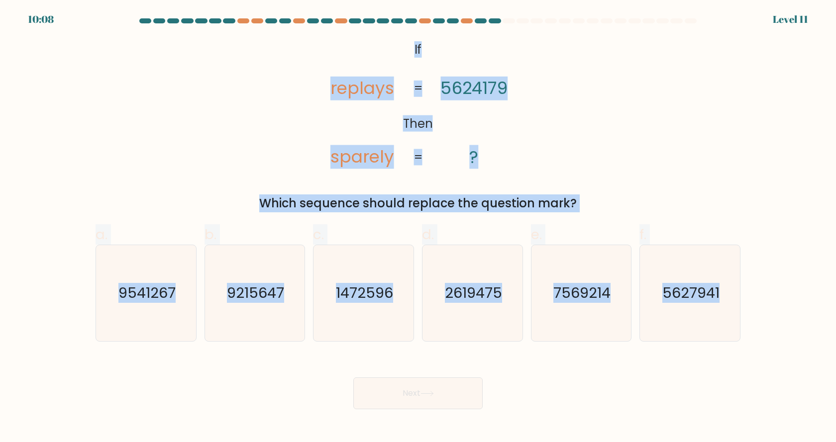
drag, startPoint x: 411, startPoint y: 49, endPoint x: 763, endPoint y: 281, distance: 422.2
click at [763, 281] on form "If ?" at bounding box center [418, 213] width 836 height 391
click at [268, 284] on text "9215647" at bounding box center [255, 293] width 57 height 20
click at [418, 228] on input "b. 9215647" at bounding box center [418, 224] width 0 height 6
radio input "true"
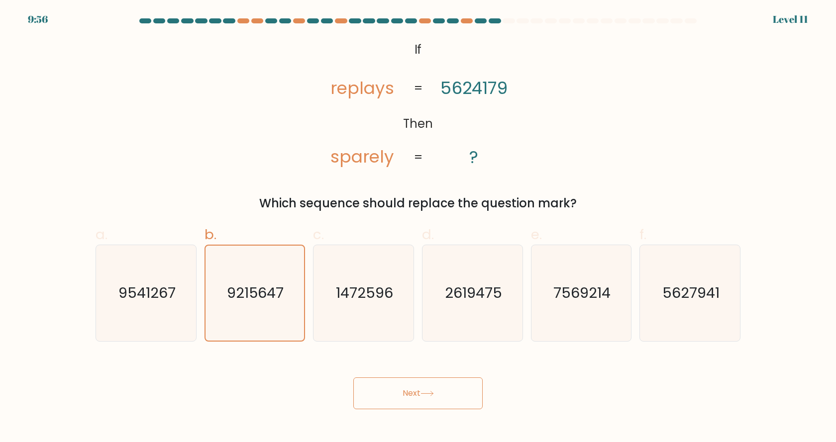
click at [420, 394] on button "Next" at bounding box center [417, 393] width 129 height 32
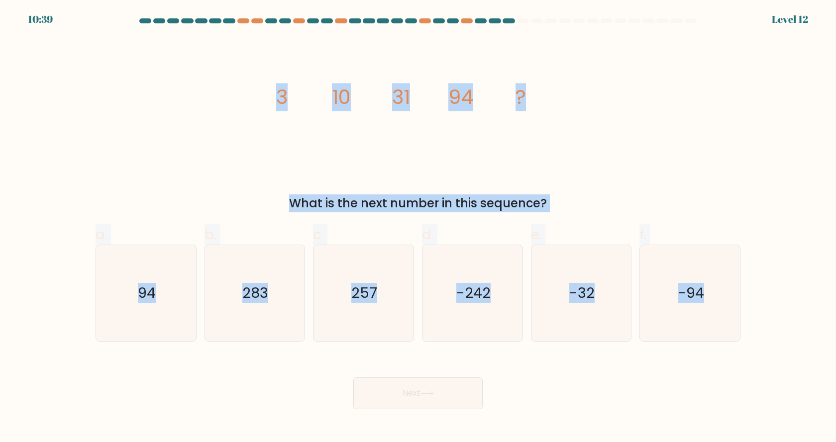
drag, startPoint x: 275, startPoint y: 92, endPoint x: 750, endPoint y: 310, distance: 523.4
click at [750, 310] on form at bounding box center [418, 213] width 836 height 391
click at [266, 306] on icon "283" at bounding box center [254, 293] width 96 height 96
click at [418, 228] on input "b. 283" at bounding box center [418, 224] width 0 height 6
radio input "true"
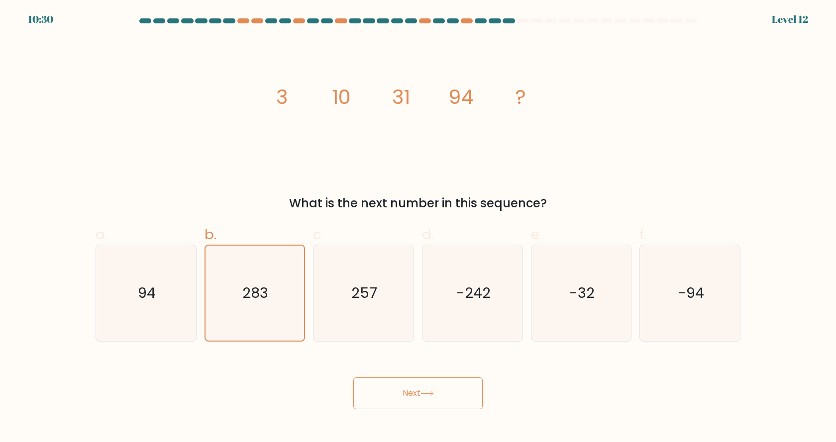
click at [385, 387] on button "Next" at bounding box center [417, 393] width 129 height 32
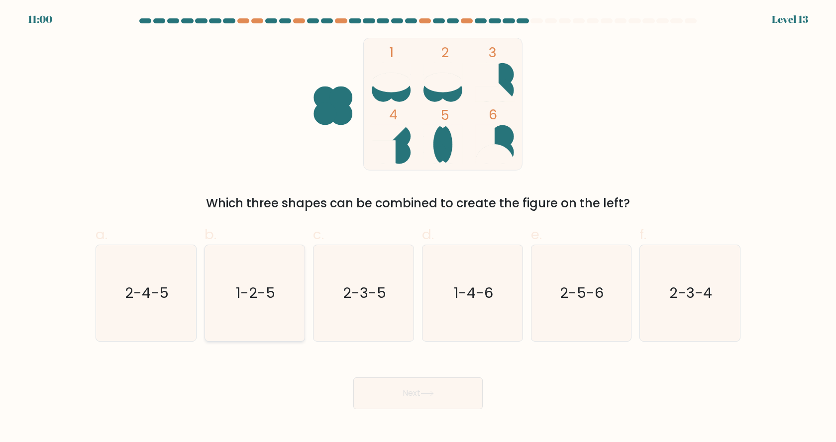
click at [238, 283] on text "1-2-5" at bounding box center [255, 293] width 39 height 20
click at [418, 228] on input "b. 1-2-5" at bounding box center [418, 224] width 0 height 6
radio input "true"
click at [452, 401] on button "Next" at bounding box center [417, 393] width 129 height 32
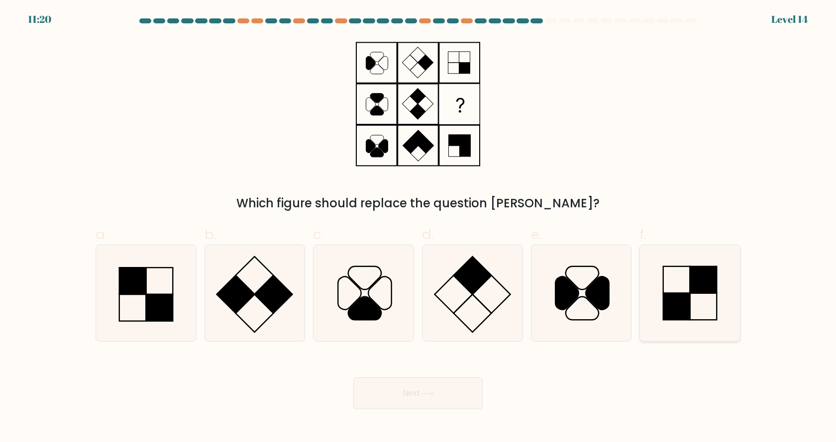
click at [698, 288] on rect at bounding box center [703, 280] width 27 height 27
click at [418, 228] on input "f." at bounding box center [418, 224] width 0 height 6
radio input "true"
click at [437, 381] on button "Next" at bounding box center [417, 393] width 129 height 32
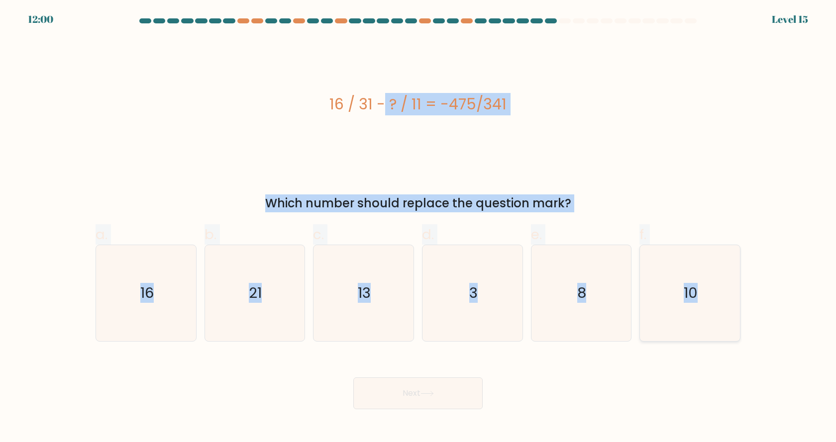
drag, startPoint x: 327, startPoint y: 100, endPoint x: 726, endPoint y: 289, distance: 441.8
click at [726, 289] on form "a. 3" at bounding box center [418, 213] width 836 height 391
click at [273, 314] on icon "21" at bounding box center [254, 293] width 96 height 96
click at [418, 228] on input "b. 21" at bounding box center [418, 224] width 0 height 6
radio input "true"
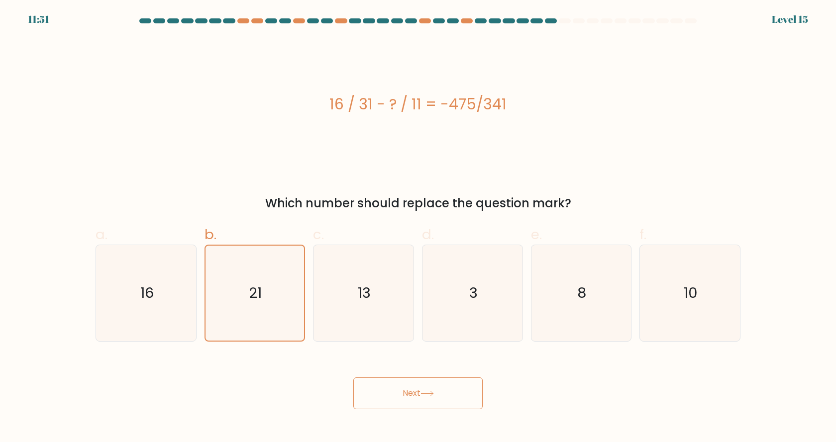
click at [403, 383] on button "Next" at bounding box center [417, 393] width 129 height 32
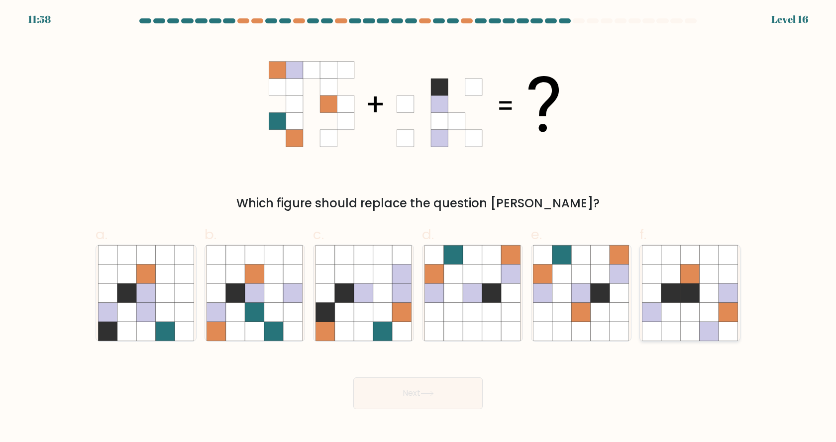
click at [694, 323] on icon at bounding box center [689, 331] width 19 height 19
click at [418, 228] on input "f." at bounding box center [418, 224] width 0 height 6
radio input "true"
click at [461, 398] on button "Next" at bounding box center [417, 393] width 129 height 32
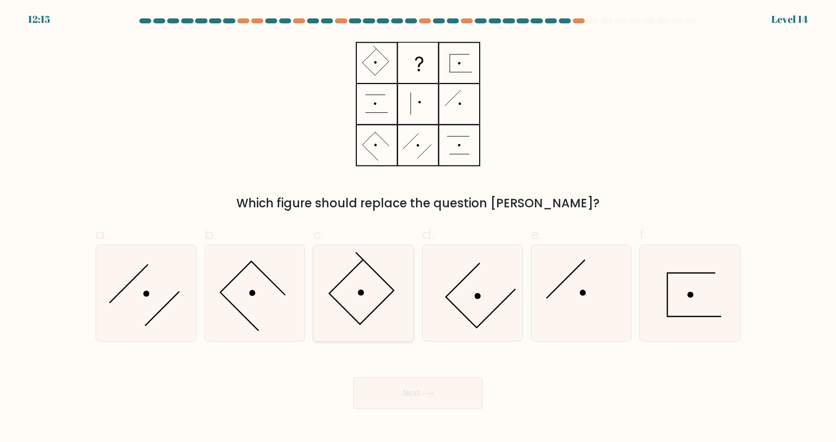
click at [373, 290] on icon at bounding box center [363, 293] width 96 height 96
click at [418, 228] on input "c." at bounding box center [418, 224] width 0 height 6
radio input "true"
click at [422, 387] on button "Next" at bounding box center [417, 393] width 129 height 32
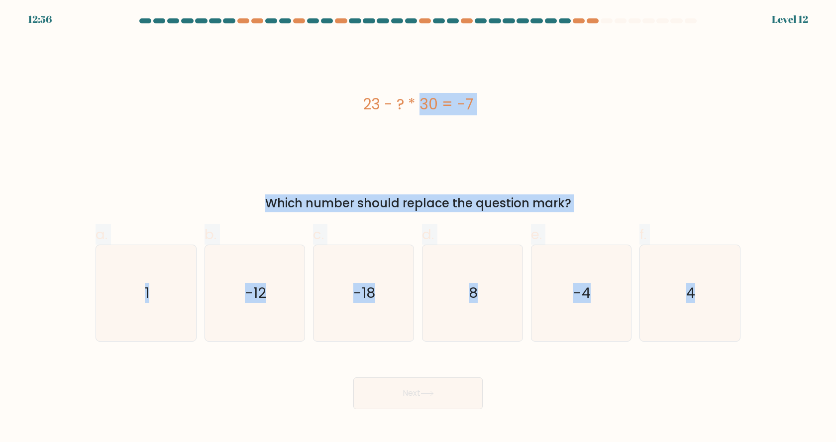
drag, startPoint x: 442, startPoint y: 120, endPoint x: 748, endPoint y: 307, distance: 358.5
click at [748, 307] on form "a. 1" at bounding box center [418, 213] width 836 height 391
click at [252, 170] on div "23 - ? * 30 = -7" at bounding box center [417, 104] width 645 height 133
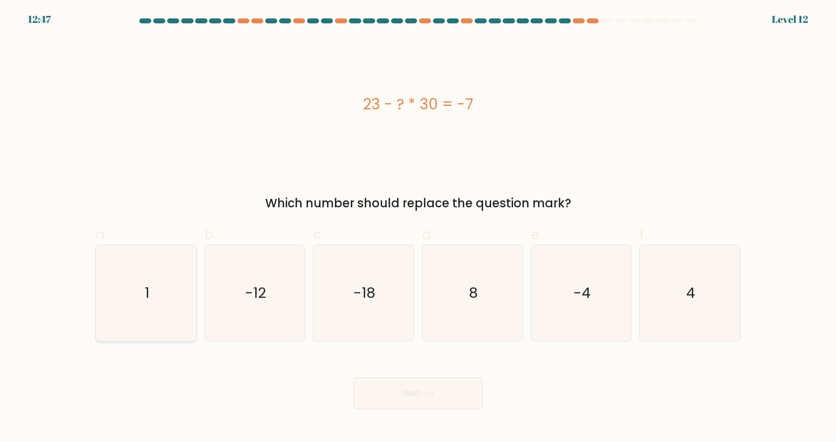
click at [139, 295] on icon "1" at bounding box center [146, 293] width 96 height 96
click at [418, 228] on input "a. 1" at bounding box center [418, 224] width 0 height 6
radio input "true"
click at [408, 393] on button "Next" at bounding box center [417, 393] width 129 height 32
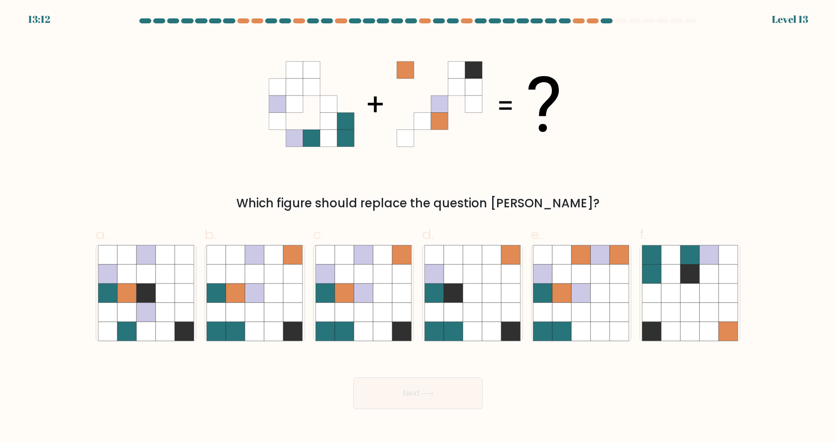
drag, startPoint x: 256, startPoint y: 72, endPoint x: 355, endPoint y: 109, distance: 105.6
click at [355, 108] on div "Which figure should replace the question mark?" at bounding box center [418, 125] width 656 height 175
drag, startPoint x: 275, startPoint y: 81, endPoint x: 399, endPoint y: 154, distance: 144.5
click at [394, 146] on icon at bounding box center [418, 104] width 298 height 133
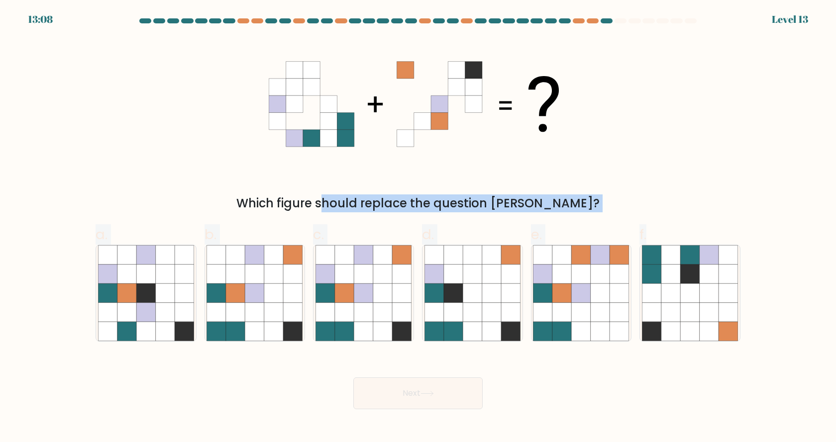
drag, startPoint x: 268, startPoint y: 200, endPoint x: 835, endPoint y: 371, distance: 591.9
click at [835, 371] on form at bounding box center [418, 213] width 836 height 391
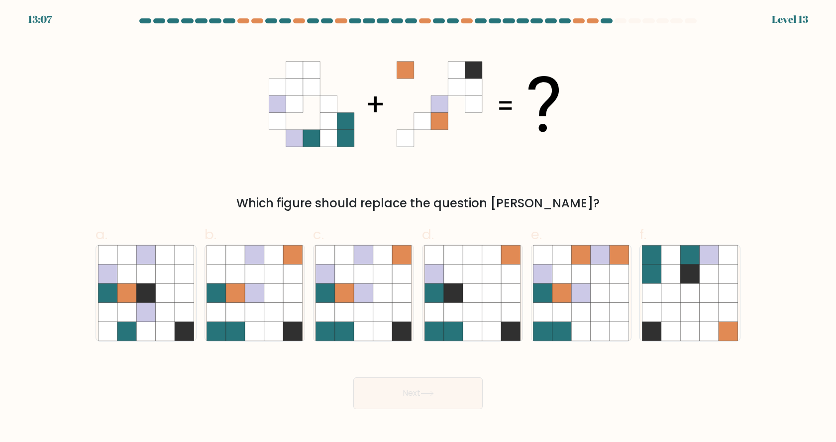
click at [795, 292] on form at bounding box center [418, 213] width 836 height 391
click at [445, 284] on icon at bounding box center [453, 292] width 19 height 19
click at [418, 228] on input "d." at bounding box center [418, 224] width 0 height 6
radio input "true"
click at [384, 282] on icon at bounding box center [382, 274] width 19 height 19
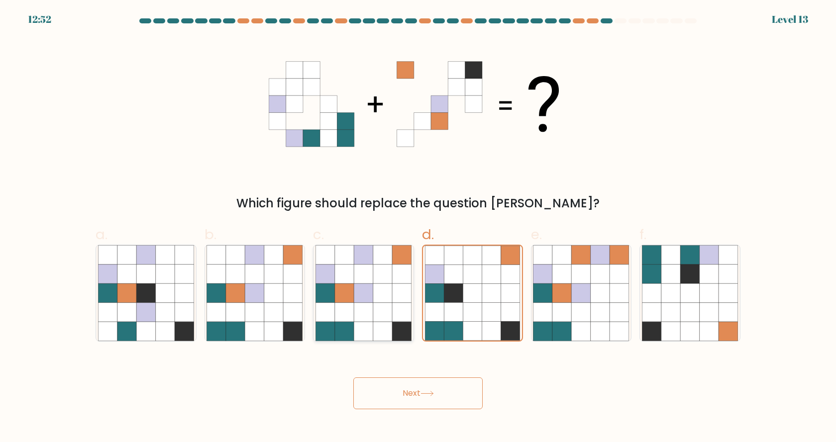
click at [418, 228] on input "c." at bounding box center [418, 224] width 0 height 6
radio input "true"
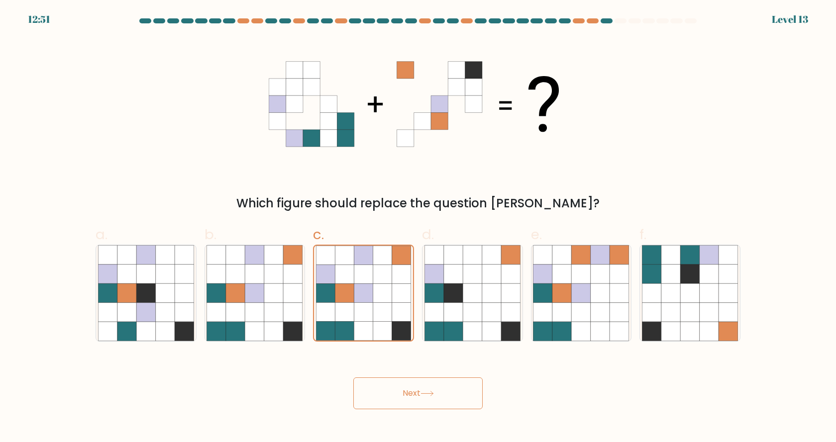
click at [414, 407] on button "Next" at bounding box center [417, 393] width 129 height 32
click at [419, 393] on button "Next" at bounding box center [417, 393] width 129 height 32
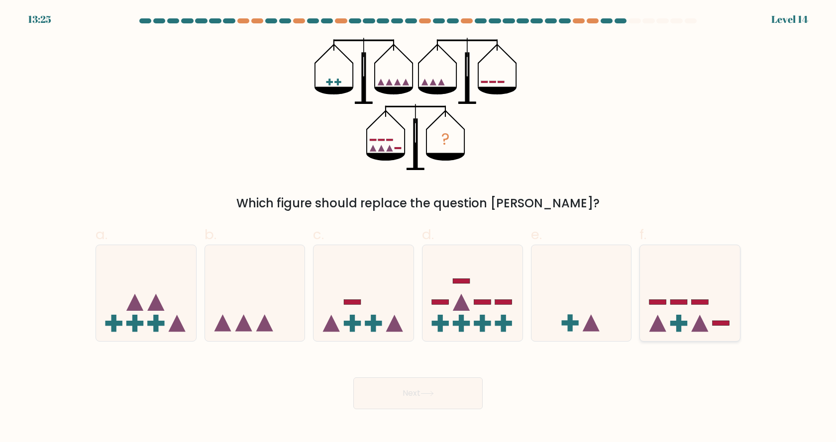
click at [678, 312] on icon at bounding box center [690, 293] width 100 height 83
click at [418, 228] on input "f." at bounding box center [418, 224] width 0 height 6
radio input "true"
click at [392, 394] on button "Next" at bounding box center [417, 393] width 129 height 32
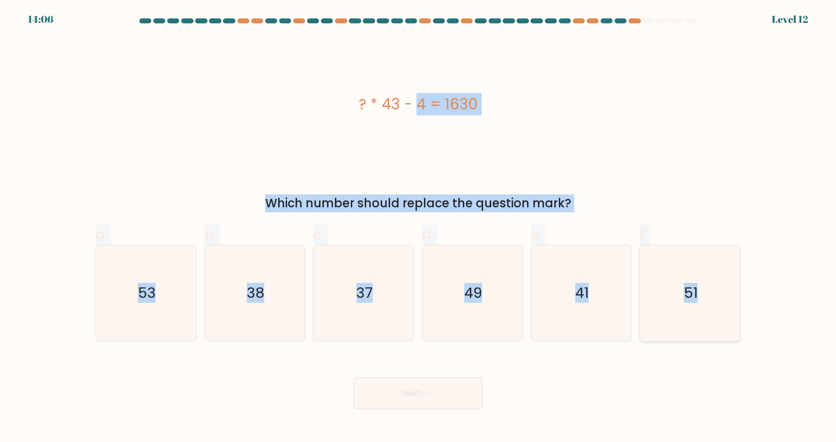
drag, startPoint x: 359, startPoint y: 99, endPoint x: 725, endPoint y: 285, distance: 409.9
click at [725, 285] on form "a." at bounding box center [418, 213] width 836 height 391
click at [262, 299] on text "38" at bounding box center [255, 293] width 17 height 20
click at [418, 228] on input "b. 38" at bounding box center [418, 224] width 0 height 6
radio input "true"
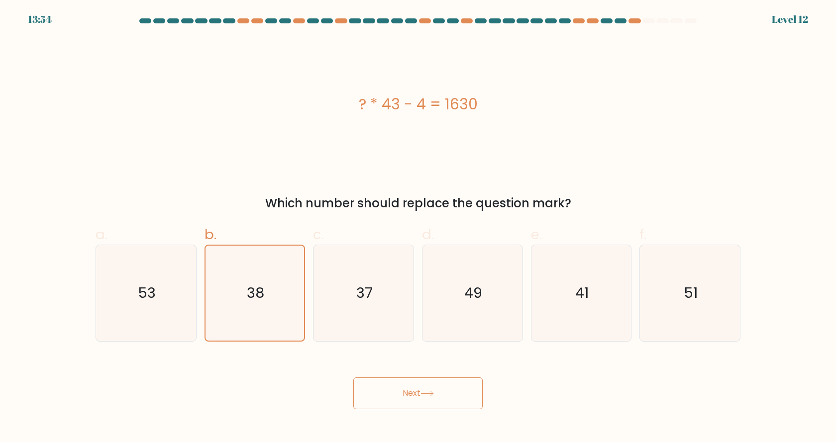
click at [407, 387] on button "Next" at bounding box center [417, 393] width 129 height 32
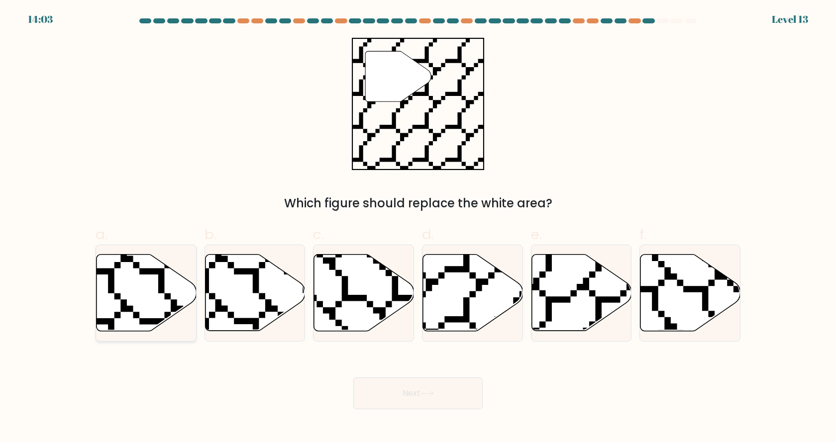
click at [164, 286] on icon at bounding box center [177, 333] width 200 height 199
click at [418, 228] on input "a." at bounding box center [418, 224] width 0 height 6
radio input "true"
click at [438, 388] on button "Next" at bounding box center [417, 393] width 129 height 32
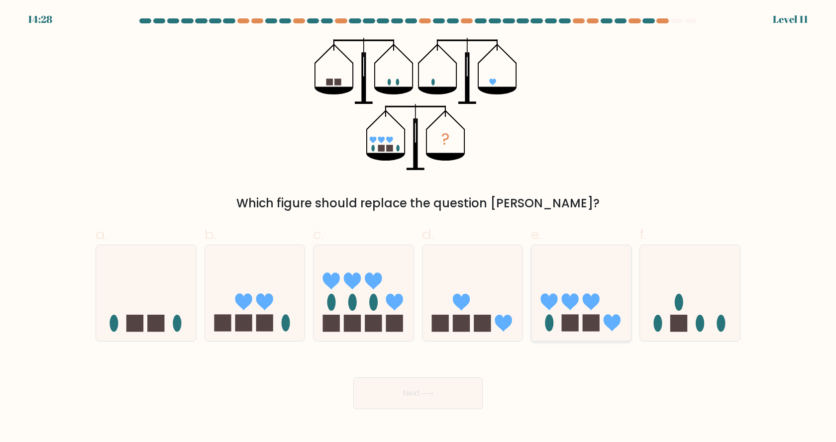
click at [591, 318] on rect at bounding box center [590, 323] width 17 height 17
click at [418, 228] on input "e." at bounding box center [418, 224] width 0 height 6
radio input "true"
click at [448, 387] on button "Next" at bounding box center [417, 393] width 129 height 32
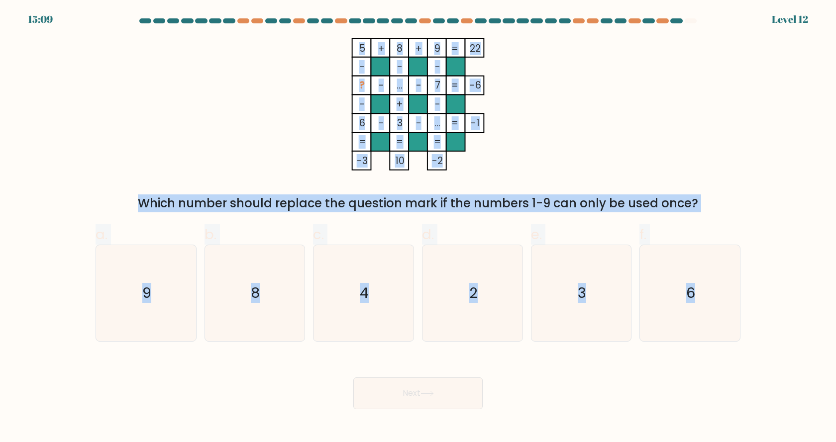
drag, startPoint x: 352, startPoint y: 42, endPoint x: 764, endPoint y: 301, distance: 486.8
click at [764, 301] on form at bounding box center [418, 213] width 836 height 391
click at [457, 302] on icon "2" at bounding box center [472, 293] width 96 height 96
click at [418, 228] on input "d. 2" at bounding box center [418, 224] width 0 height 6
radio input "true"
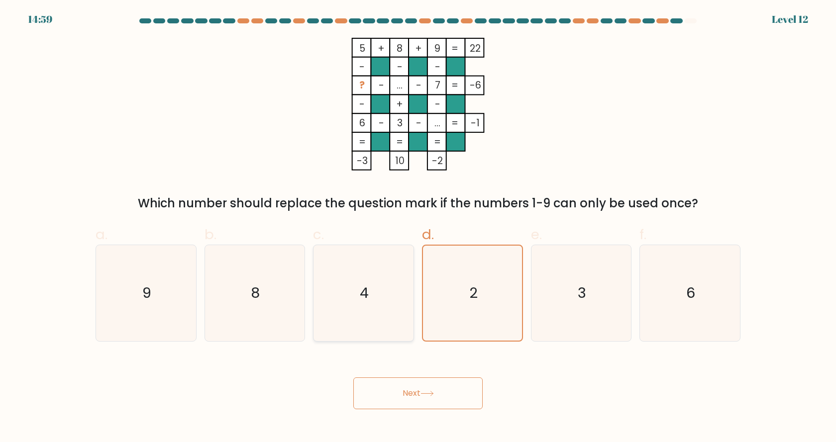
click at [382, 302] on icon "4" at bounding box center [363, 293] width 96 height 96
click at [418, 228] on input "c. 4" at bounding box center [418, 224] width 0 height 6
radio input "true"
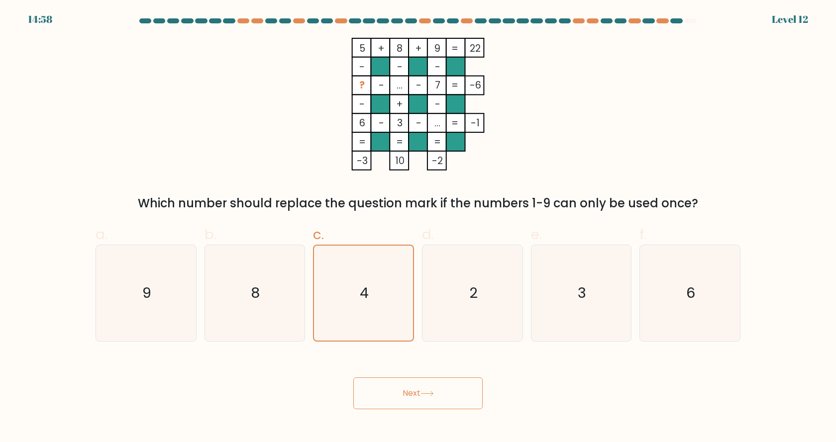
click at [420, 389] on button "Next" at bounding box center [417, 393] width 129 height 32
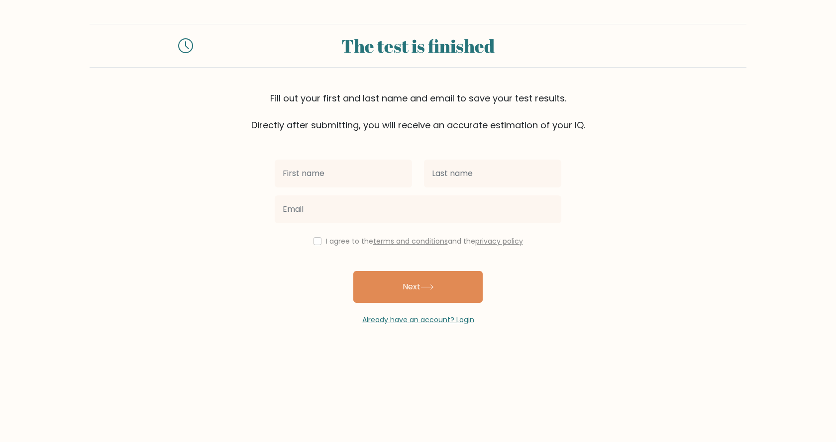
click at [344, 171] on input "text" at bounding box center [343, 174] width 137 height 28
type input "[PERSON_NAME]"
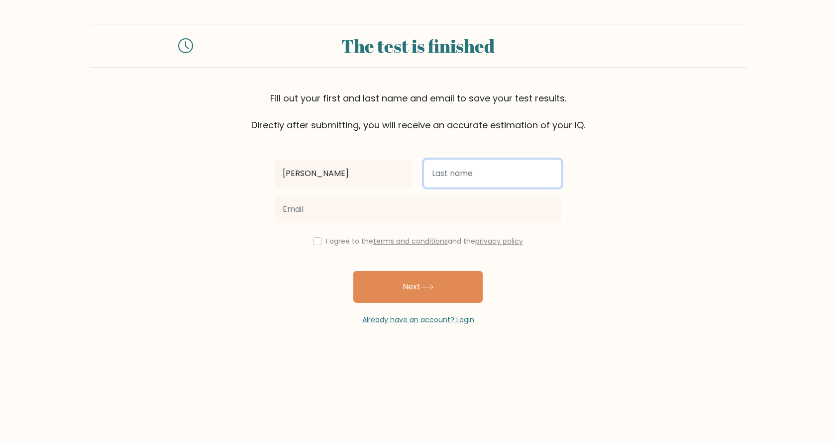
click at [443, 180] on input "text" at bounding box center [492, 174] width 137 height 28
type input "[PERSON_NAME]"
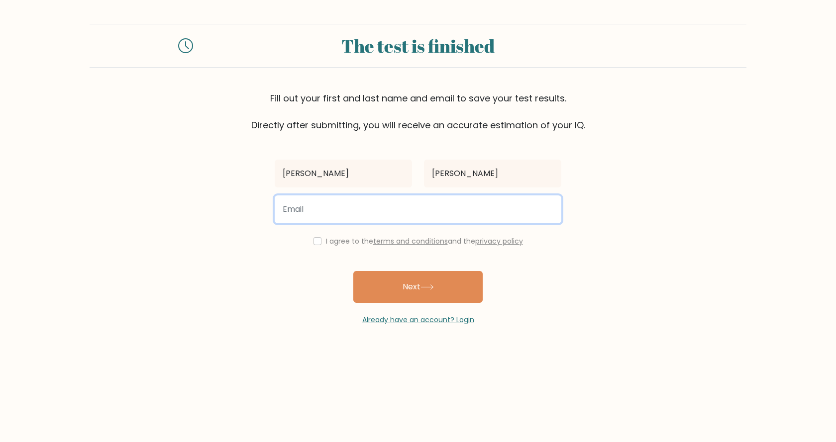
click at [439, 214] on input "email" at bounding box center [418, 209] width 286 height 28
type input "xdlancegio@gmail.com"
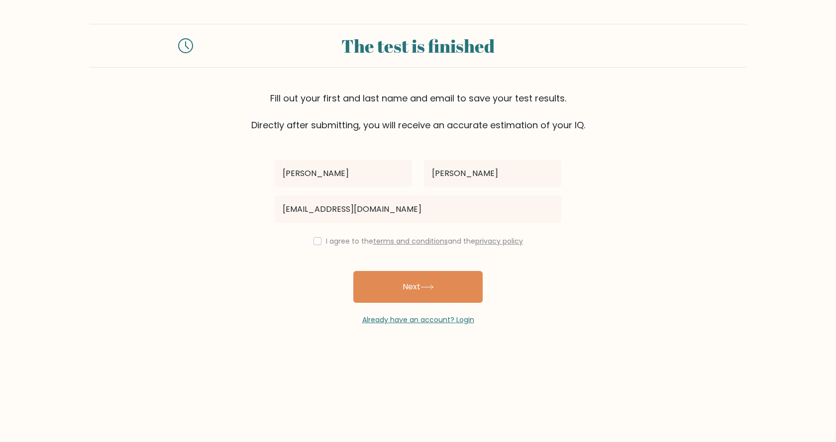
click at [319, 241] on div "I agree to the terms and conditions and the privacy policy" at bounding box center [418, 241] width 298 height 12
click at [317, 243] on input "checkbox" at bounding box center [317, 241] width 8 height 8
checkbox input "true"
click at [411, 287] on button "Next" at bounding box center [417, 287] width 129 height 32
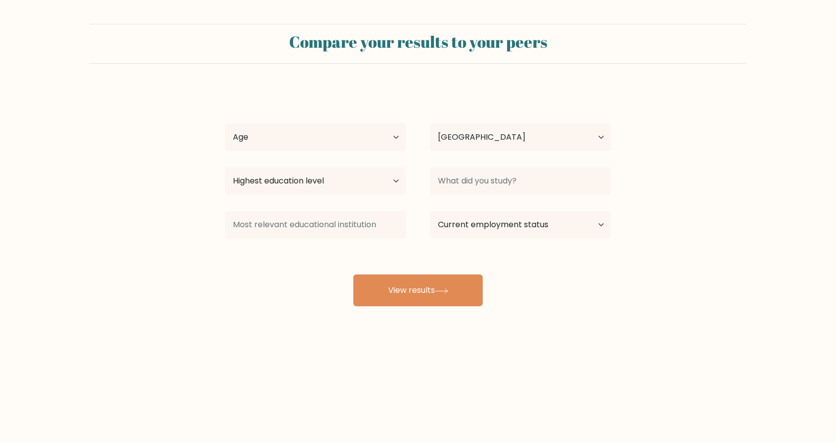
select select "PH"
click at [344, 131] on select "Age Under [DEMOGRAPHIC_DATA] [DEMOGRAPHIC_DATA] [DEMOGRAPHIC_DATA] [DEMOGRAPHIC…" at bounding box center [315, 137] width 181 height 28
select select "18_24"
click at [225, 123] on select "Age Under 18 years old 18-24 years old 25-34 years old 35-44 years old 45-54 ye…" at bounding box center [315, 137] width 181 height 28
click at [314, 185] on select "Highest education level No schooling Primary Lower Secondary Upper Secondary Oc…" at bounding box center [315, 181] width 181 height 28
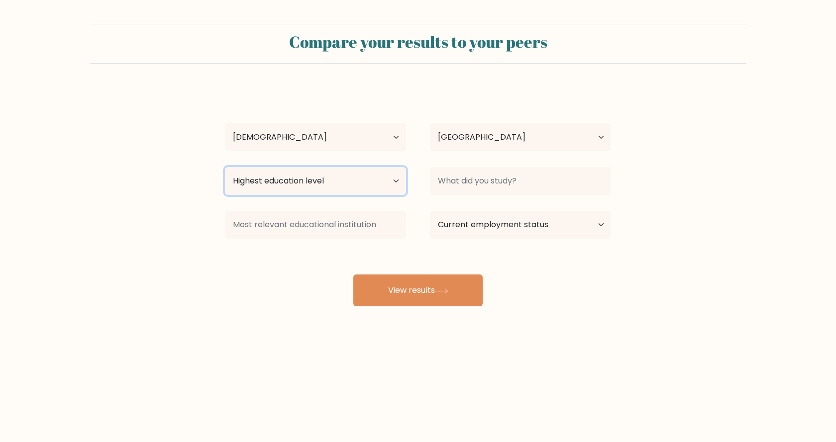
select select "bachelors_degree"
click at [225, 167] on select "Highest education level No schooling Primary Lower Secondary Upper Secondary Oc…" at bounding box center [315, 181] width 181 height 28
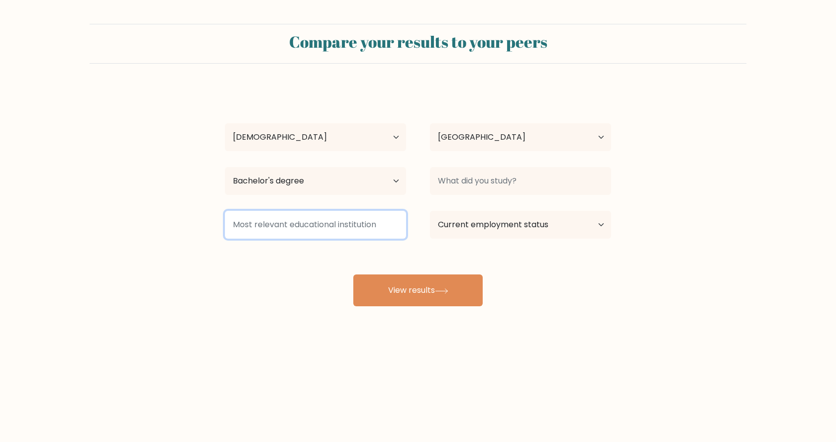
click at [288, 222] on input at bounding box center [315, 225] width 181 height 28
click at [344, 237] on input at bounding box center [315, 225] width 181 height 28
click at [349, 231] on input at bounding box center [315, 225] width 181 height 28
type input "P"
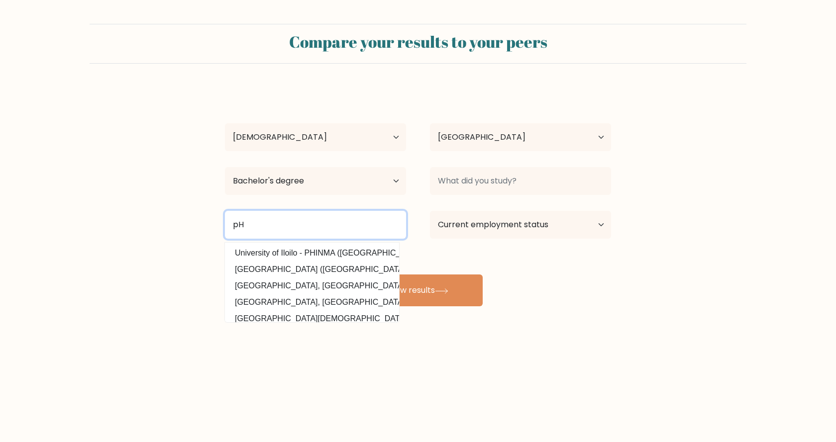
type input "p"
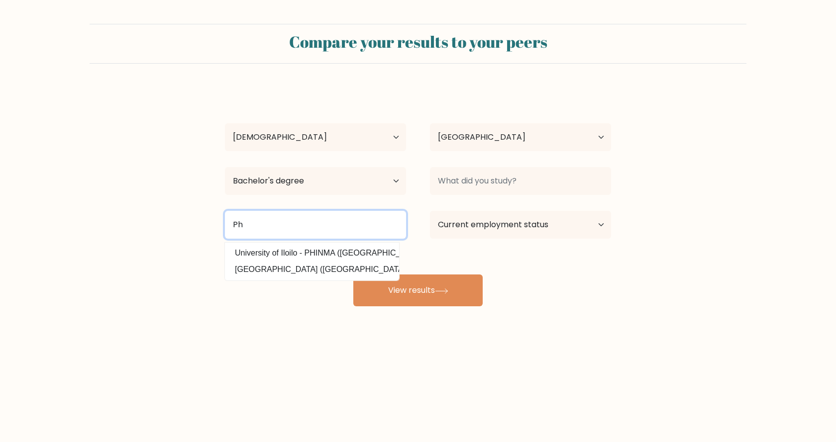
type input "P"
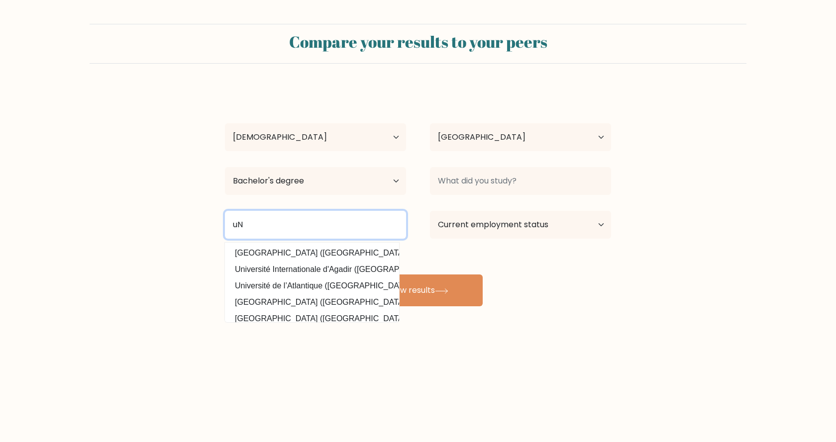
type input "u"
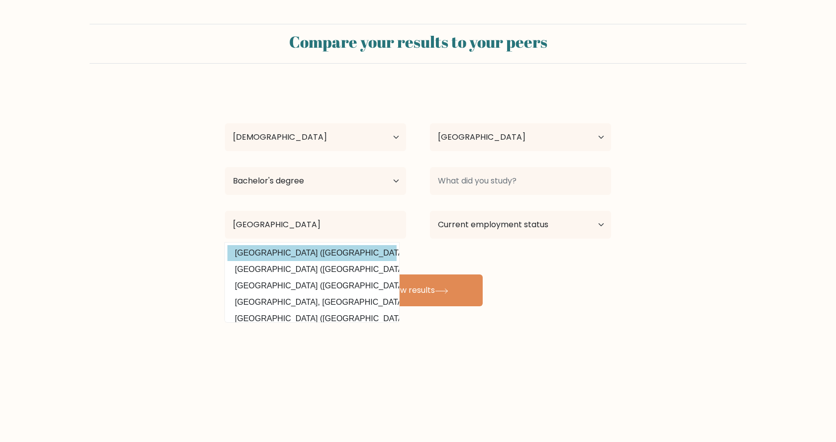
click at [346, 252] on option "University of Pangasinan (Philippines)" at bounding box center [311, 253] width 169 height 16
type input "University of Pangasinan"
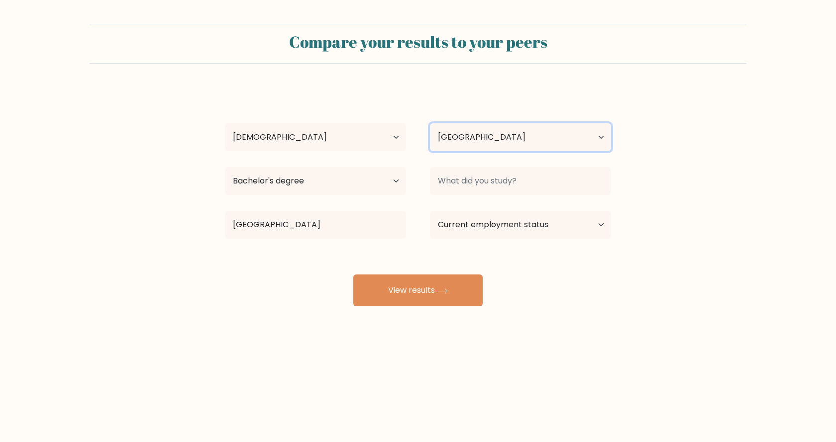
click at [512, 135] on select "Country Afghanistan Albania Algeria American Samoa Andorra Angola Anguilla Anta…" at bounding box center [520, 137] width 181 height 28
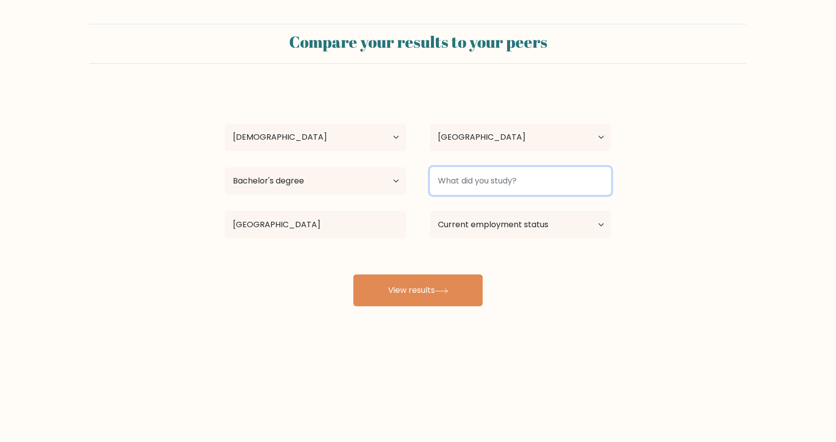
click at [517, 169] on input at bounding box center [520, 181] width 181 height 28
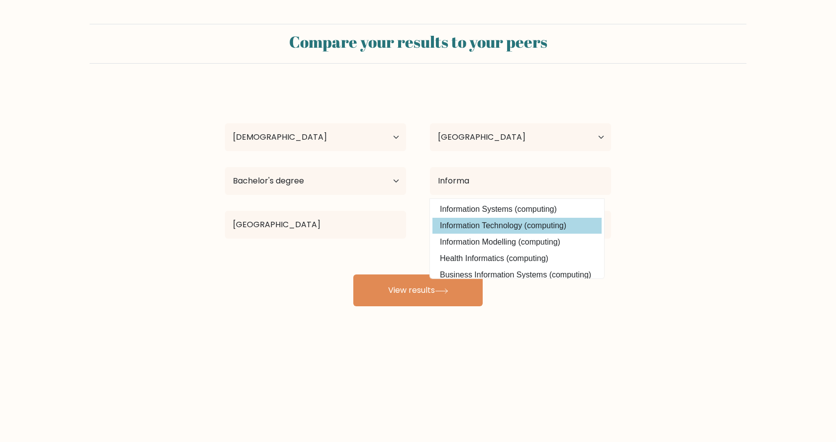
click at [508, 223] on option "Information Technology (computing)" at bounding box center [516, 226] width 169 height 16
type input "Information Technology"
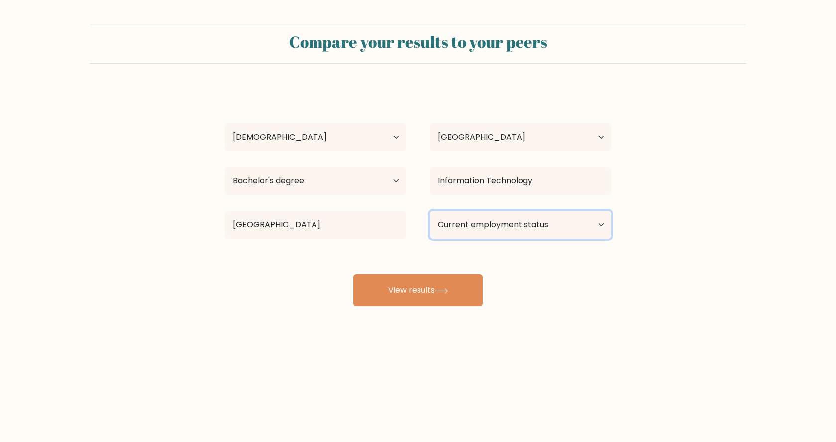
click at [534, 215] on select "Current employment status Employed Student Retired Other / prefer not to answer" at bounding box center [520, 225] width 181 height 28
click at [430, 211] on select "Current employment status Employed Student Retired Other / prefer not to answer" at bounding box center [520, 225] width 181 height 28
click at [551, 230] on select "Current employment status Employed Student Retired Other / prefer not to answer" at bounding box center [520, 225] width 181 height 28
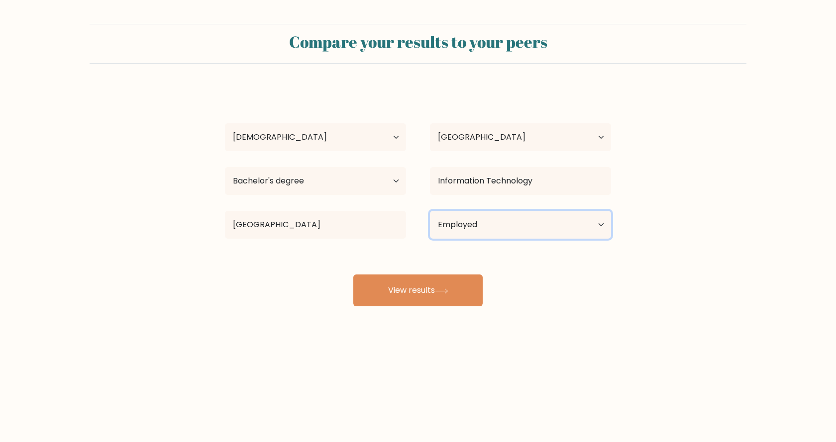
click at [430, 211] on select "Current employment status Employed Student Retired Other / prefer not to answer" at bounding box center [520, 225] width 181 height 28
click at [559, 224] on select "Current employment status Employed Student Retired Other / prefer not to answer" at bounding box center [520, 225] width 181 height 28
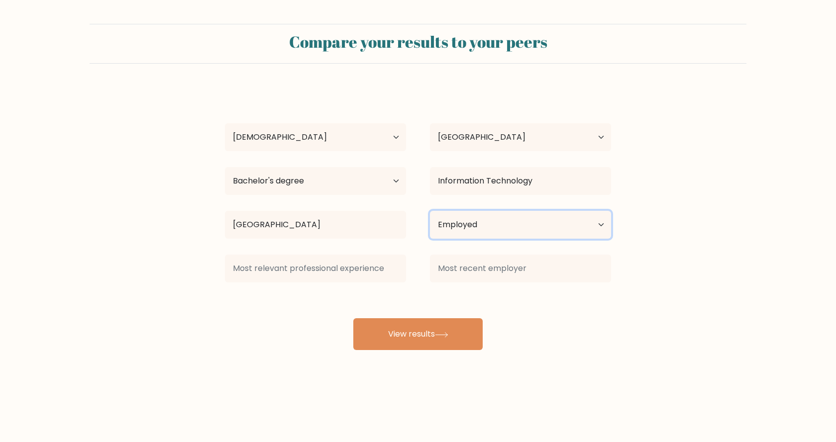
click at [540, 226] on select "Current employment status Employed Student Retired Other / prefer not to answer" at bounding box center [520, 225] width 181 height 28
click at [519, 233] on select "Current employment status Employed Student Retired Other / prefer not to answer" at bounding box center [520, 225] width 181 height 28
select select "other"
click at [430, 211] on select "Current employment status Employed Student Retired Other / prefer not to answer" at bounding box center [520, 225] width 181 height 28
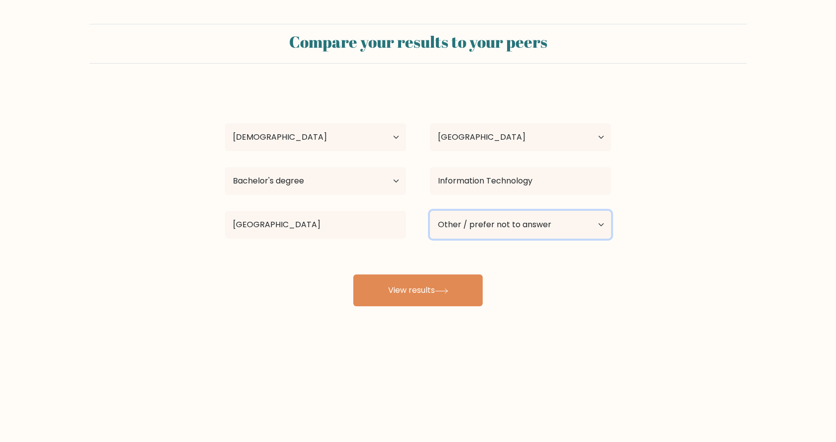
click at [546, 227] on select "Current employment status Employed Student Retired Other / prefer not to answer" at bounding box center [520, 225] width 181 height 28
click at [694, 235] on form "Compare your results to your peers Lance Gio De Guzman Age Under 18 years old 1…" at bounding box center [418, 165] width 836 height 282
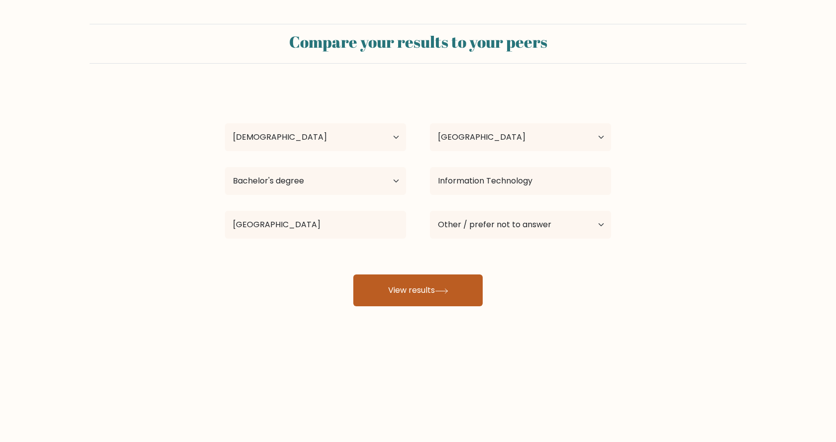
click at [468, 294] on button "View results" at bounding box center [417, 291] width 129 height 32
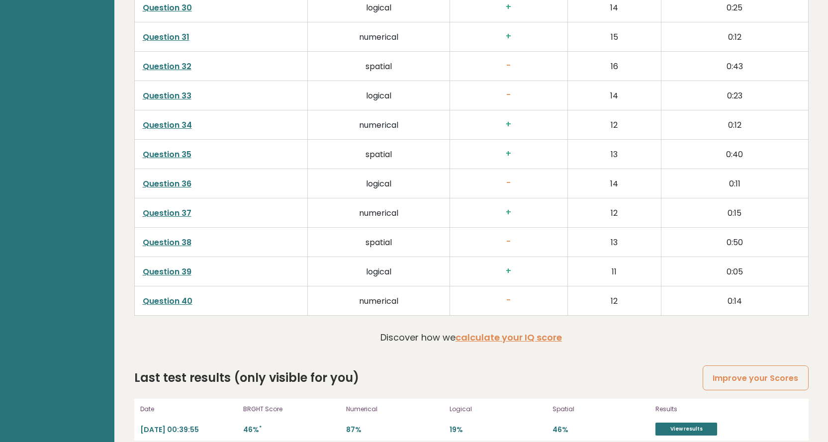
scroll to position [2541, 0]
click at [675, 421] on link "View results" at bounding box center [686, 427] width 62 height 13
